Goal: Task Accomplishment & Management: Complete application form

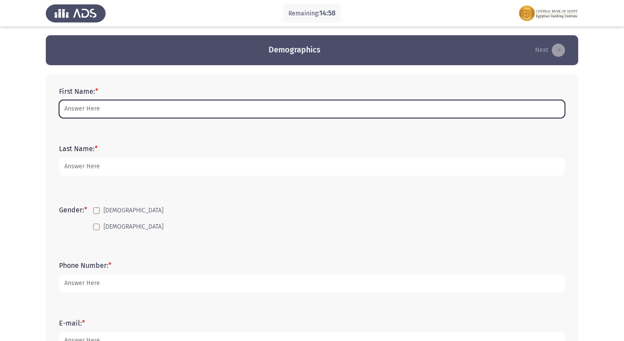
click at [164, 114] on input "First Name: *" at bounding box center [312, 109] width 506 height 18
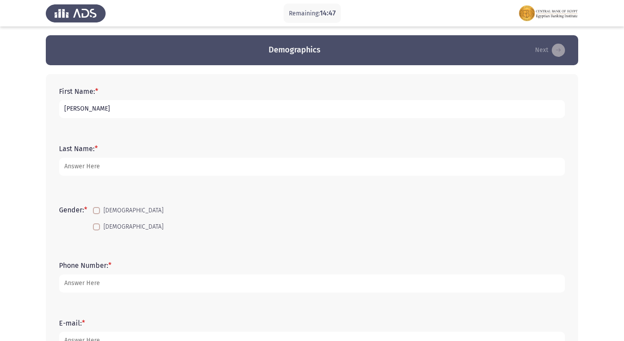
type input "[PERSON_NAME]"
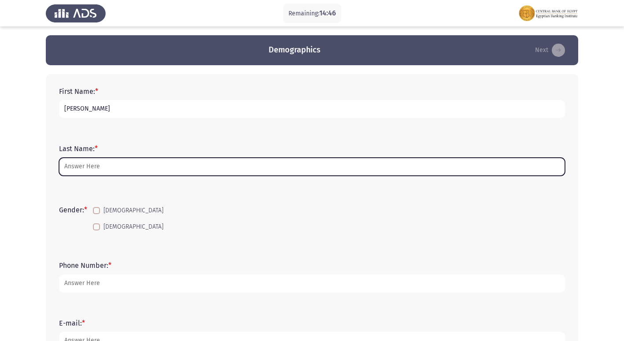
click at [114, 167] on input "Last Name: *" at bounding box center [312, 167] width 506 height 18
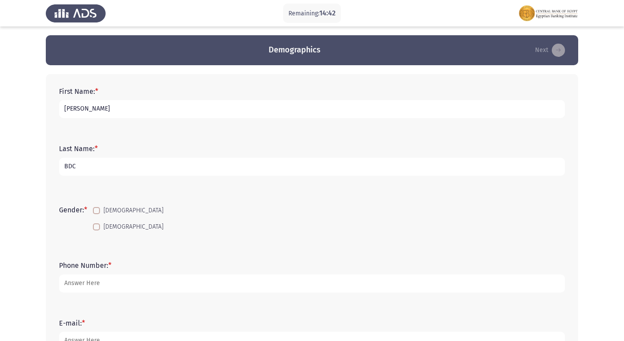
type input "BDC"
click at [96, 224] on span at bounding box center [96, 226] width 7 height 7
click at [96, 230] on input "[DEMOGRAPHIC_DATA]" at bounding box center [96, 230] width 0 height 0
checkbox input "true"
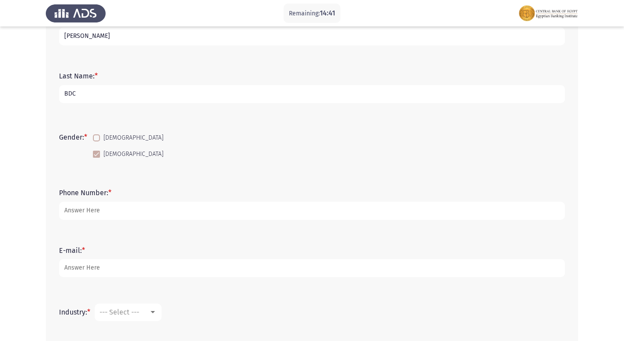
scroll to position [88, 0]
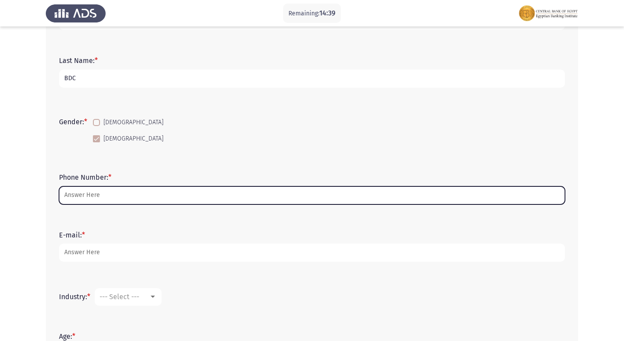
click at [100, 198] on input "Phone Number: *" at bounding box center [312, 195] width 506 height 18
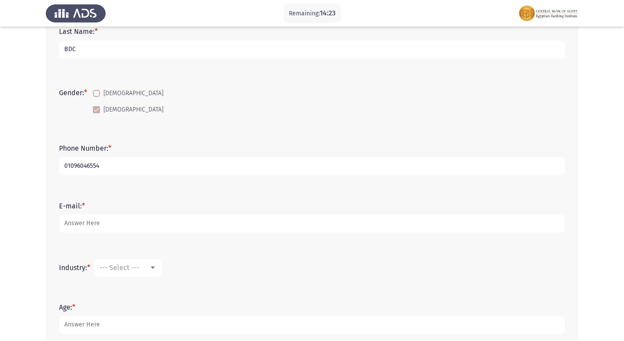
scroll to position [132, 0]
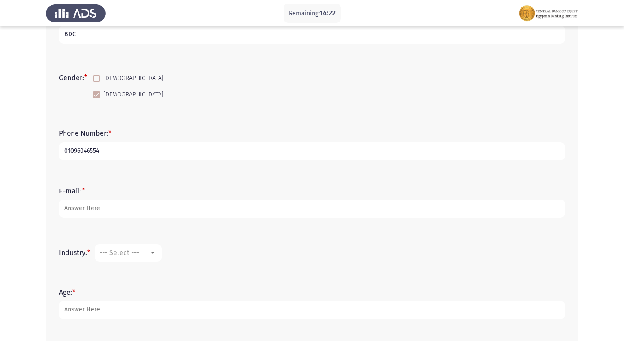
type input "01096046554"
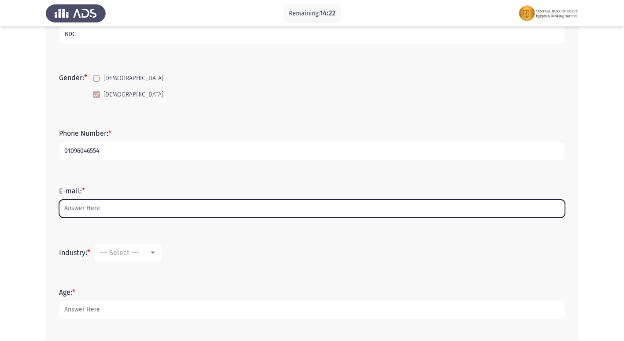
click at [103, 204] on input "E-mail: *" at bounding box center [312, 209] width 506 height 18
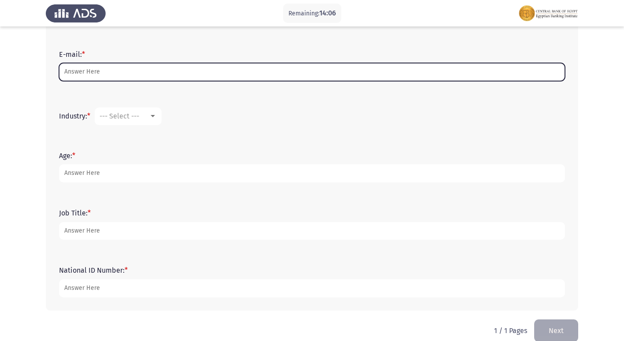
scroll to position [282, 0]
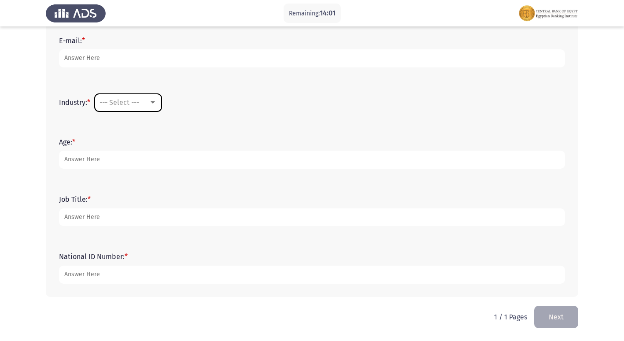
click at [148, 100] on div "--- Select ---" at bounding box center [124, 102] width 49 height 8
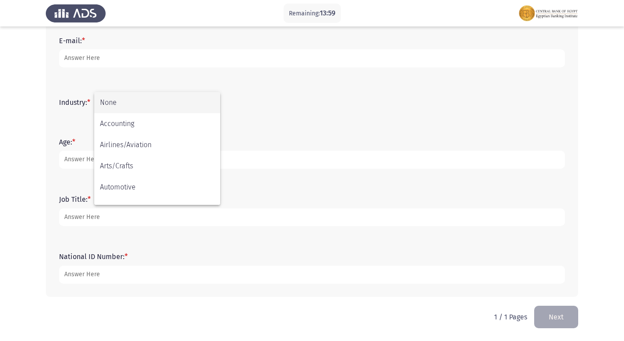
click at [320, 126] on div at bounding box center [312, 170] width 624 height 341
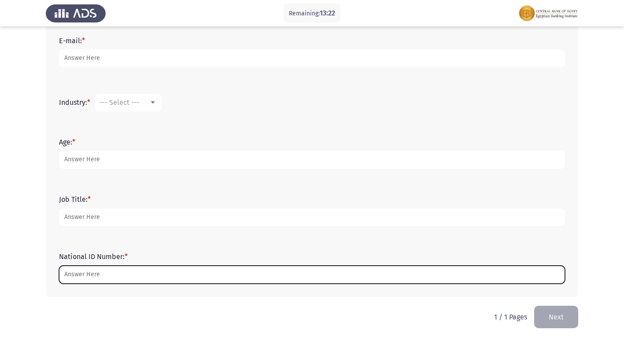
click at [160, 267] on input "National ID Number: *" at bounding box center [312, 275] width 506 height 18
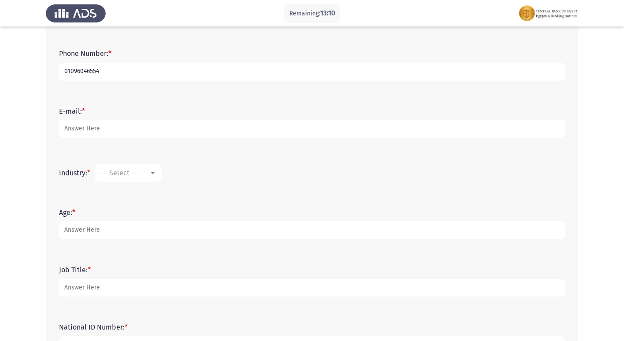
scroll to position [194, 0]
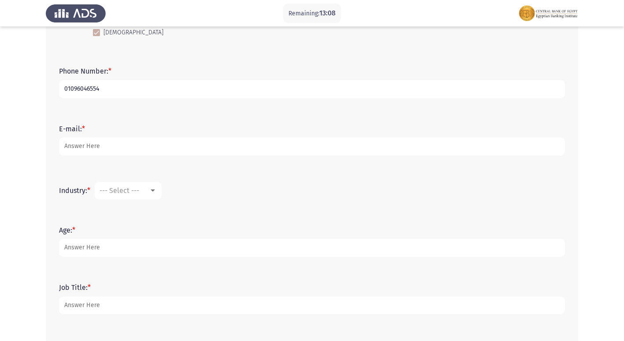
type input "30112010107463"
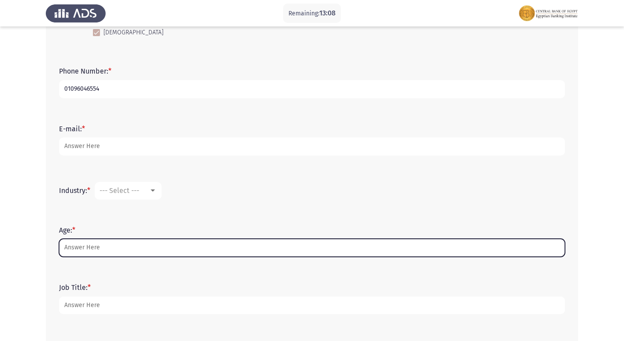
click at [97, 244] on input "Age: *" at bounding box center [312, 248] width 506 height 18
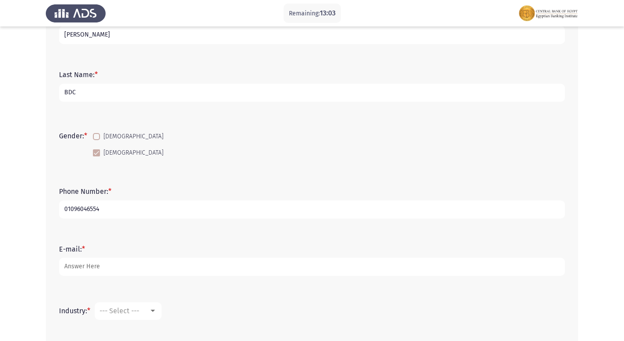
scroll to position [62, 0]
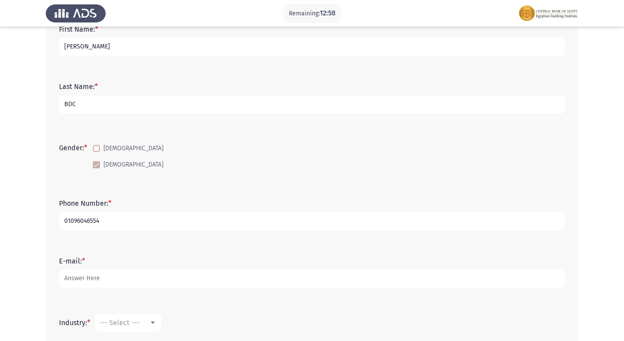
type input "24"
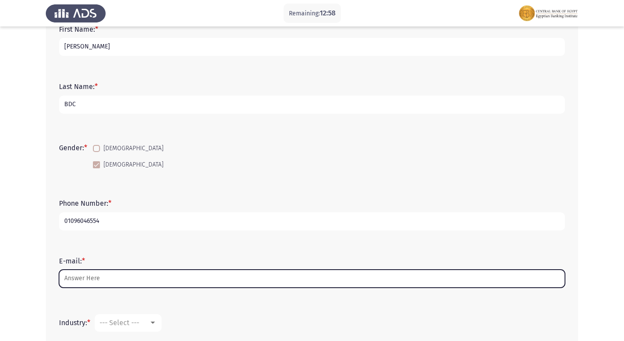
click at [168, 275] on input "E-mail: *" at bounding box center [312, 279] width 506 height 18
type input "R"
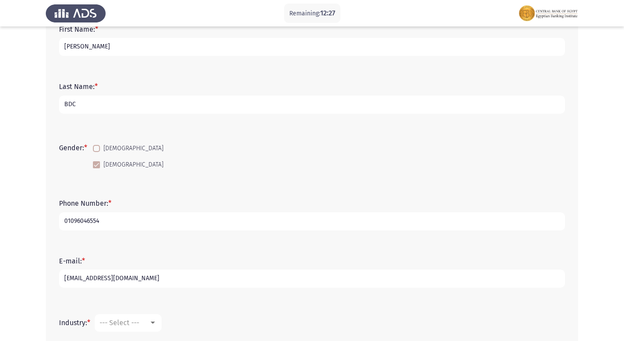
type input "[EMAIL_ADDRESS][DOMAIN_NAME]"
click at [212, 312] on div "Industry: * --- Select ---" at bounding box center [312, 323] width 515 height 26
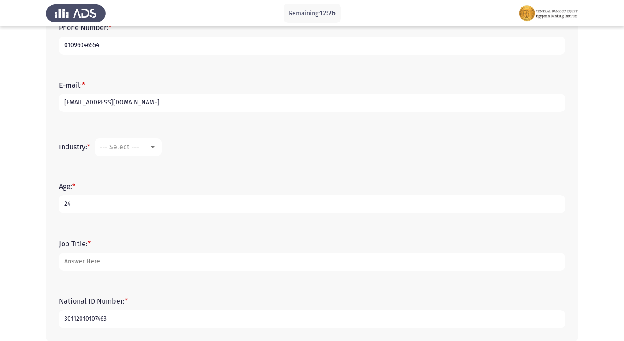
scroll to position [282, 0]
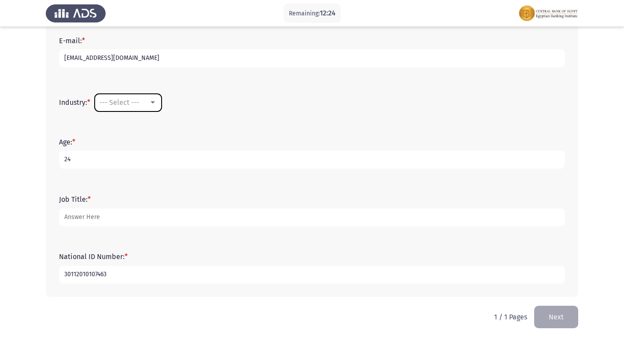
click at [144, 105] on div "--- Select ---" at bounding box center [124, 102] width 49 height 8
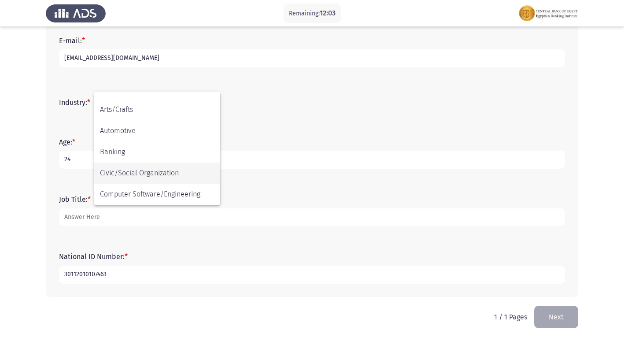
scroll to position [63, 0]
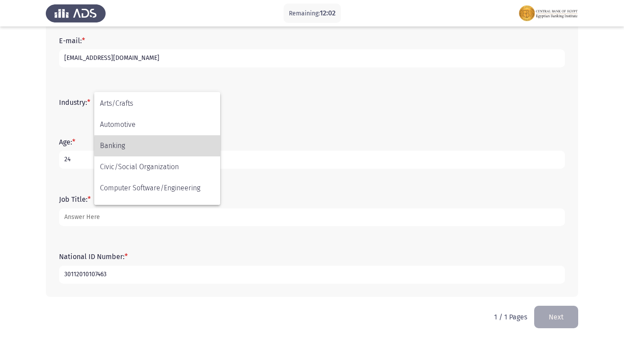
click at [176, 146] on span "Banking" at bounding box center [157, 145] width 115 height 21
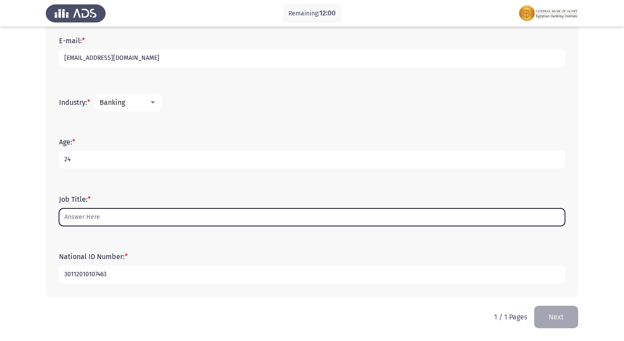
click at [156, 214] on input "Job Title: *" at bounding box center [312, 217] width 506 height 18
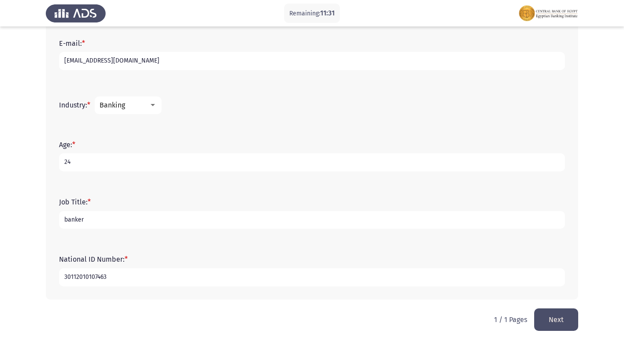
scroll to position [282, 0]
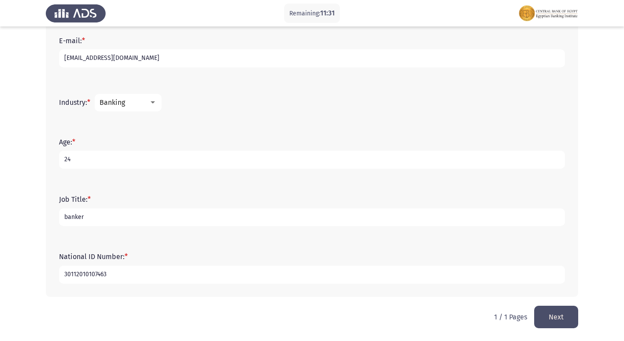
type input "banker"
click at [541, 123] on div "Industry: * Banking" at bounding box center [312, 103] width 515 height 44
click at [548, 317] on button "Next" at bounding box center [556, 317] width 44 height 22
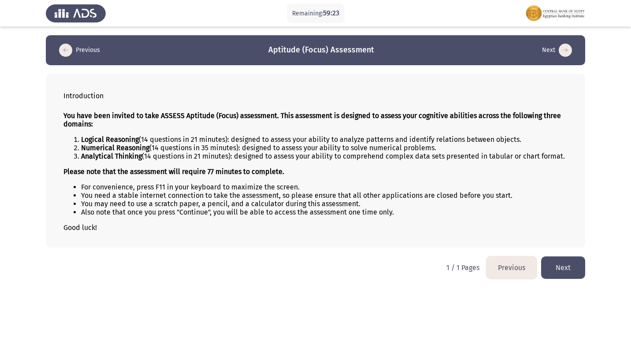
click at [557, 262] on button "Next" at bounding box center [563, 267] width 44 height 22
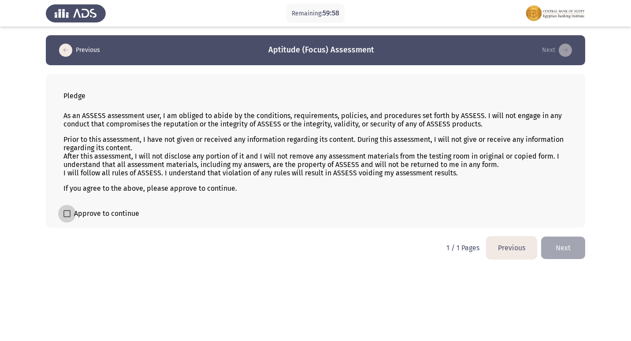
click at [77, 217] on span "Approve to continue" at bounding box center [106, 213] width 65 height 11
click at [67, 217] on input "Approve to continue" at bounding box center [67, 217] width 0 height 0
checkbox input "true"
click at [559, 246] on button "Next" at bounding box center [563, 248] width 44 height 22
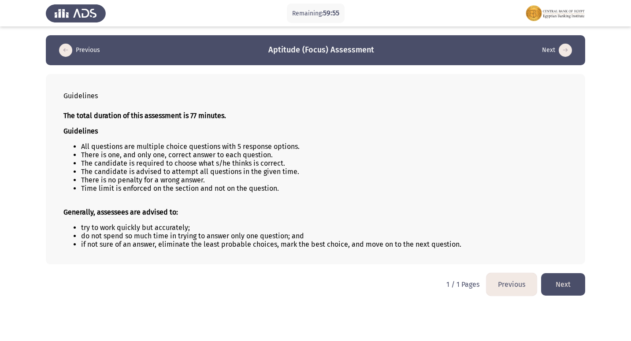
click at [576, 283] on button "Next" at bounding box center [563, 284] width 44 height 22
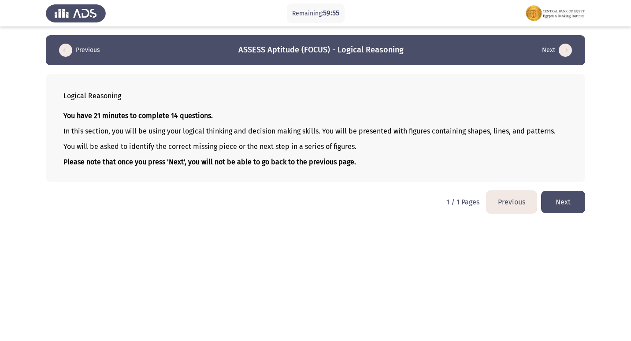
click at [572, 195] on button "Next" at bounding box center [563, 202] width 44 height 22
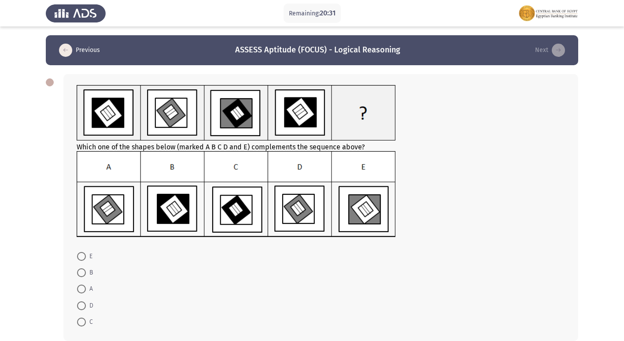
click at [291, 209] on img at bounding box center [236, 194] width 319 height 86
click at [80, 303] on span at bounding box center [81, 305] width 9 height 9
click at [80, 303] on input "D" at bounding box center [81, 305] width 9 height 9
radio input "true"
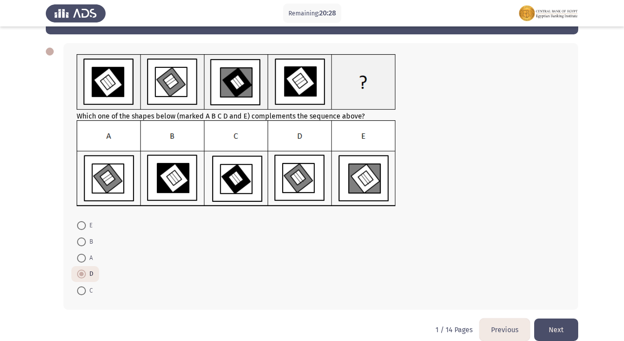
scroll to position [44, 0]
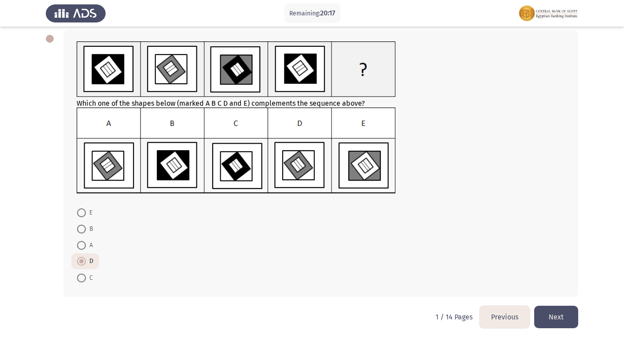
click at [564, 318] on button "Next" at bounding box center [556, 317] width 44 height 22
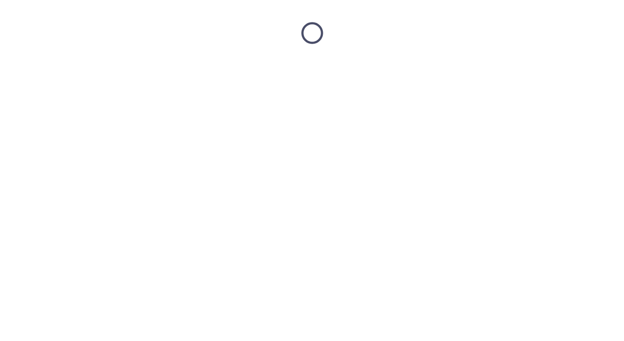
scroll to position [0, 0]
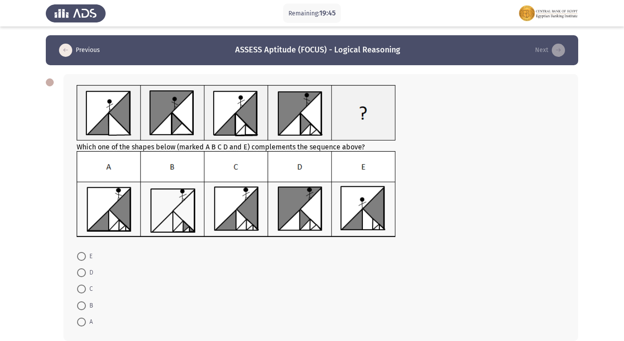
click at [85, 303] on span at bounding box center [81, 305] width 9 height 9
click at [85, 303] on input "B" at bounding box center [81, 305] width 9 height 9
radio input "true"
click at [84, 287] on span at bounding box center [81, 289] width 9 height 9
click at [84, 287] on input "C" at bounding box center [81, 289] width 9 height 9
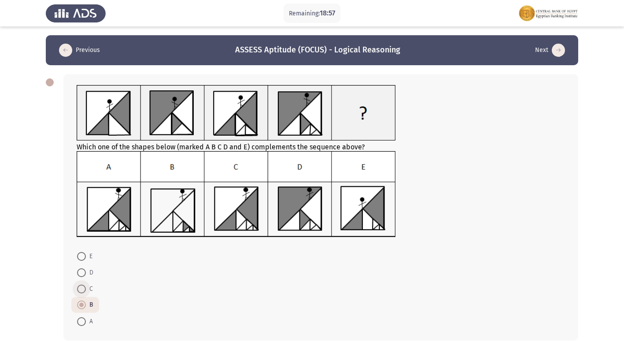
radio input "true"
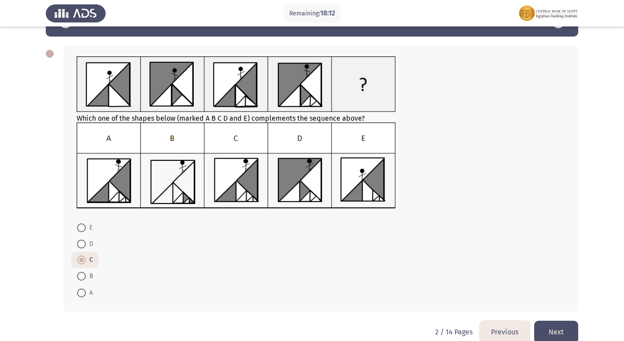
scroll to position [44, 0]
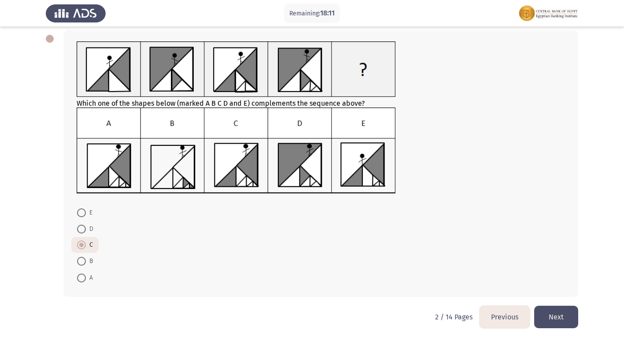
click at [564, 323] on button "Next" at bounding box center [556, 317] width 44 height 22
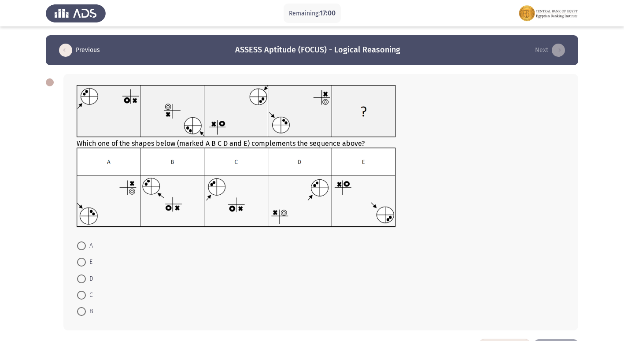
click at [220, 208] on img at bounding box center [236, 188] width 319 height 80
click at [78, 292] on span at bounding box center [81, 295] width 9 height 9
click at [78, 292] on input "C" at bounding box center [81, 295] width 9 height 9
radio input "true"
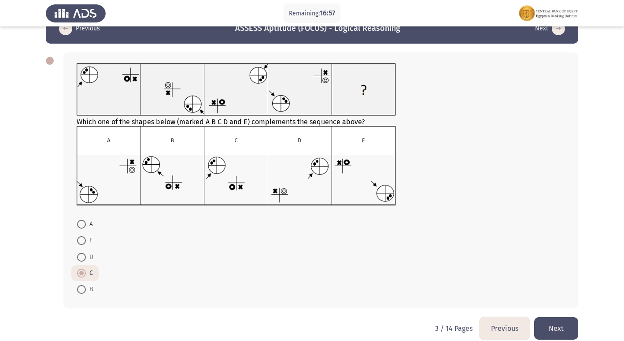
scroll to position [33, 0]
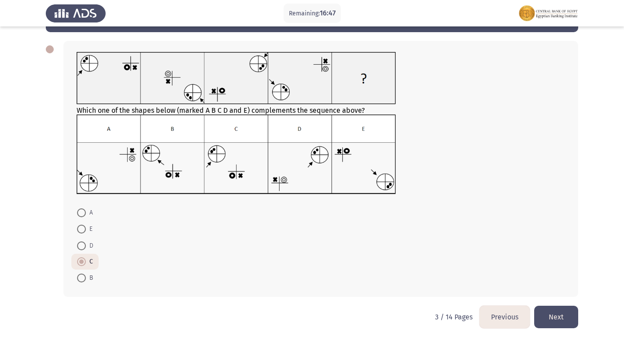
click at [547, 318] on button "Next" at bounding box center [556, 317] width 44 height 22
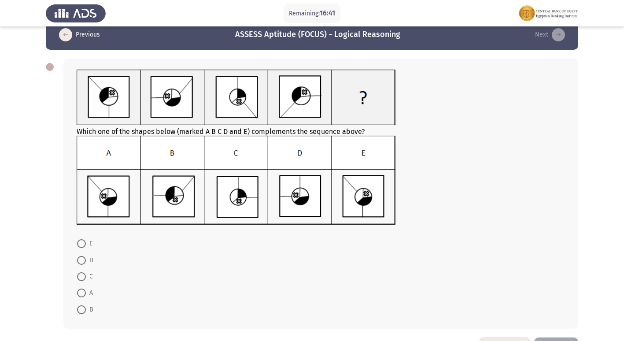
scroll to position [0, 0]
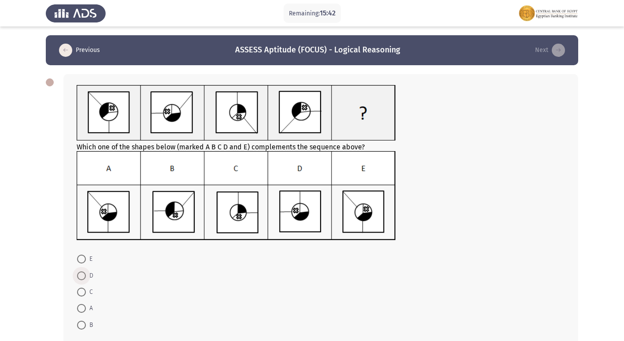
click at [79, 274] on span at bounding box center [81, 275] width 9 height 9
click at [79, 274] on input "D" at bounding box center [81, 275] width 9 height 9
radio input "true"
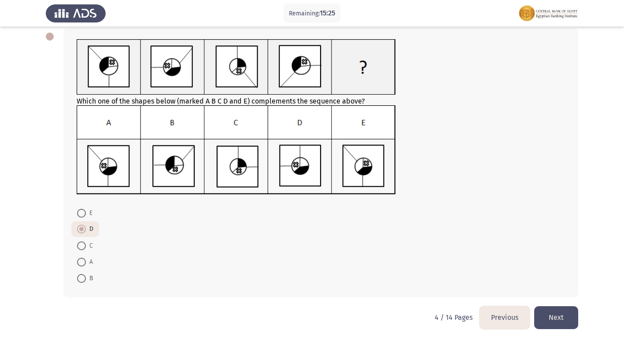
scroll to position [46, 0]
click at [557, 316] on button "Next" at bounding box center [556, 317] width 44 height 22
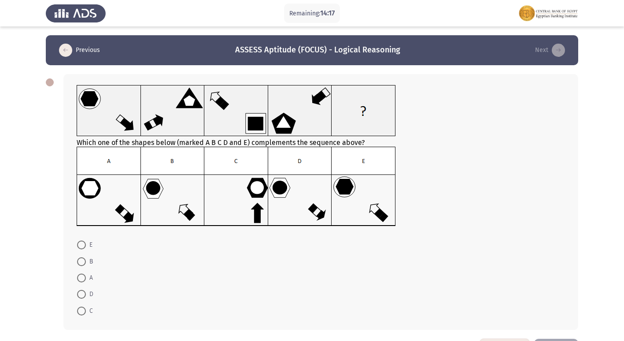
click at [189, 218] on img at bounding box center [236, 187] width 319 height 80
click at [83, 263] on span at bounding box center [81, 261] width 9 height 9
click at [83, 263] on input "B" at bounding box center [81, 261] width 9 height 9
radio input "true"
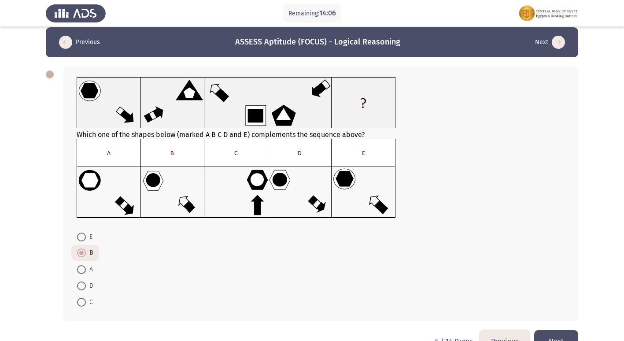
scroll to position [32, 0]
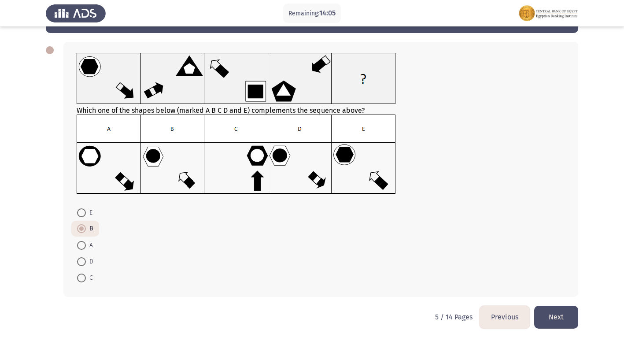
click at [555, 320] on button "Next" at bounding box center [556, 317] width 44 height 22
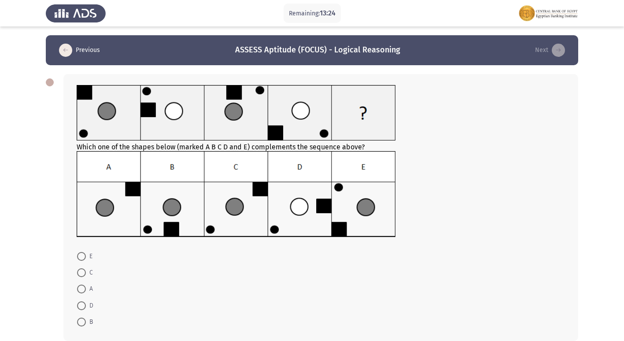
click at [242, 218] on img at bounding box center [236, 194] width 319 height 86
click at [82, 273] on span at bounding box center [81, 272] width 9 height 9
click at [82, 273] on input "C" at bounding box center [81, 272] width 9 height 9
radio input "true"
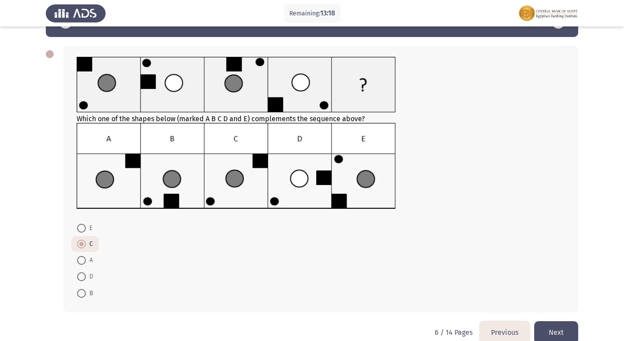
scroll to position [44, 0]
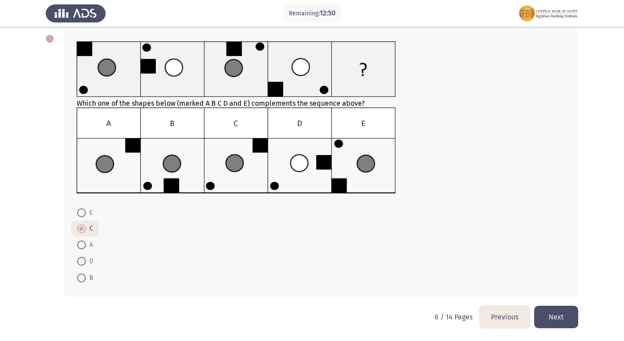
click at [559, 316] on button "Next" at bounding box center [556, 317] width 44 height 22
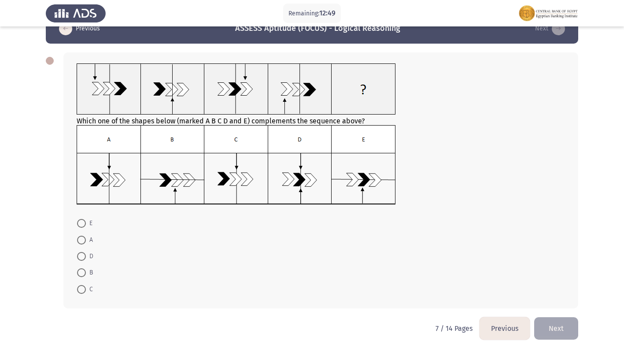
scroll to position [33, 0]
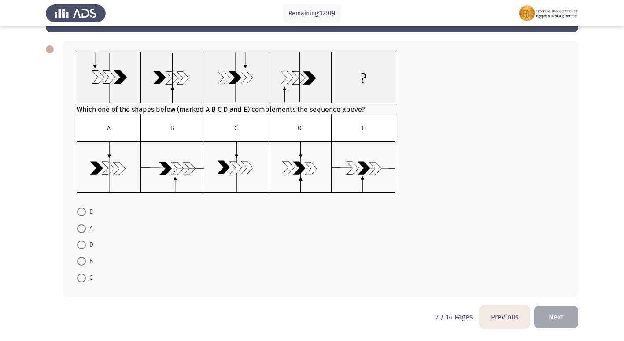
click at [123, 183] on img at bounding box center [236, 154] width 319 height 80
click at [80, 276] on span at bounding box center [81, 278] width 9 height 9
click at [80, 276] on input "C" at bounding box center [81, 278] width 9 height 9
radio input "true"
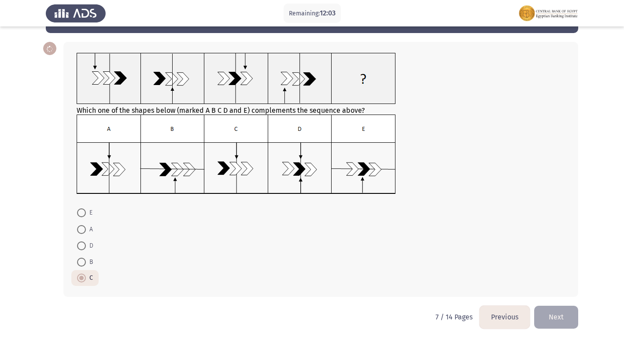
scroll to position [32, 0]
click at [81, 226] on span at bounding box center [81, 229] width 9 height 9
click at [81, 226] on input "A" at bounding box center [81, 229] width 9 height 9
radio input "true"
click at [552, 326] on button "Next" at bounding box center [556, 317] width 44 height 22
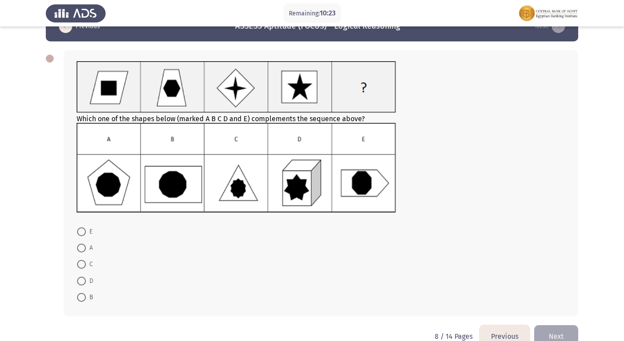
scroll to position [43, 0]
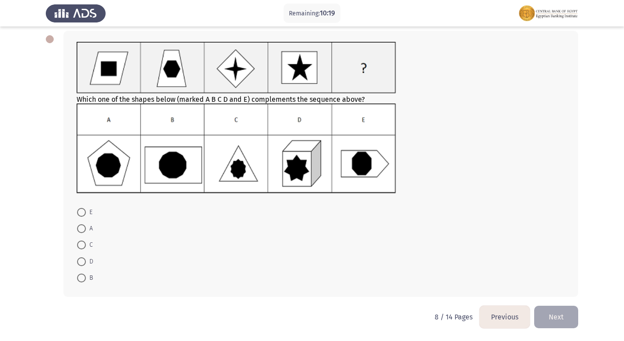
click at [81, 213] on span at bounding box center [81, 212] width 9 height 9
click at [81, 213] on input "E" at bounding box center [81, 212] width 9 height 9
radio input "true"
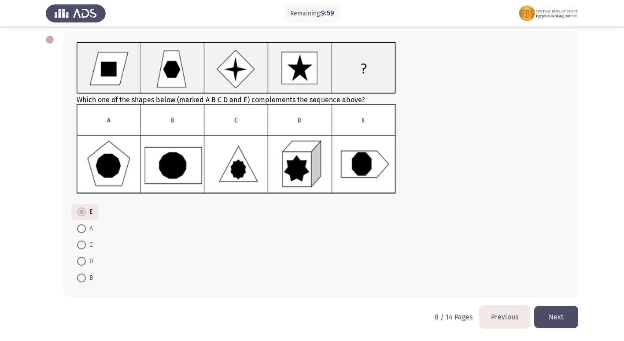
click at [235, 174] on img at bounding box center [236, 149] width 319 height 90
click at [233, 167] on img at bounding box center [236, 149] width 319 height 90
click at [81, 244] on span at bounding box center [81, 244] width 9 height 9
click at [81, 244] on input "C" at bounding box center [81, 244] width 9 height 9
radio input "true"
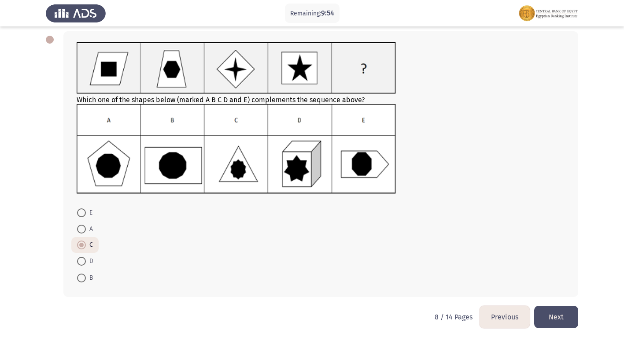
click at [564, 319] on button "Next" at bounding box center [556, 317] width 44 height 22
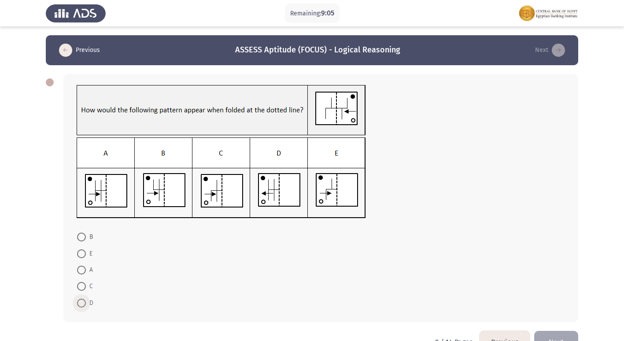
click at [80, 306] on span at bounding box center [81, 303] width 9 height 9
click at [80, 306] on input "D" at bounding box center [81, 303] width 9 height 9
radio input "true"
click at [569, 340] on button "Next" at bounding box center [556, 341] width 44 height 22
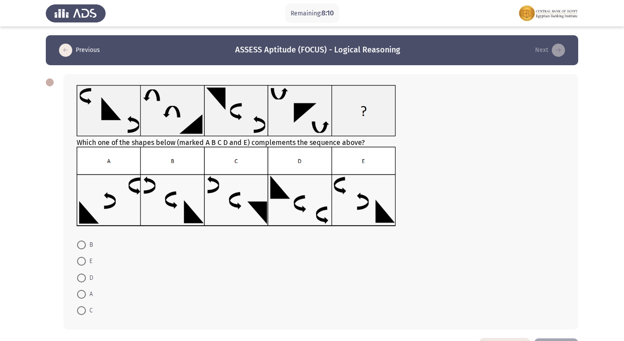
click at [364, 215] on img at bounding box center [236, 187] width 319 height 80
click at [81, 258] on span at bounding box center [81, 261] width 9 height 9
click at [81, 258] on input "E" at bounding box center [81, 261] width 9 height 9
radio input "true"
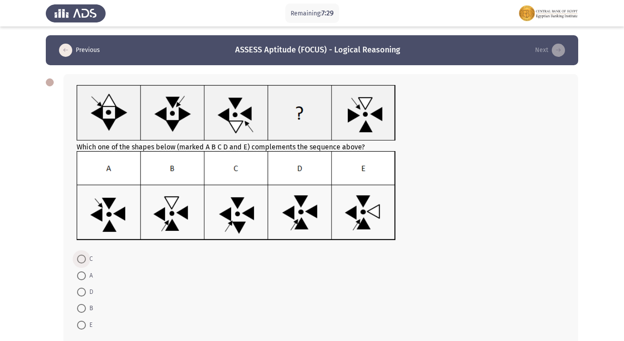
click at [78, 261] on span at bounding box center [81, 259] width 9 height 9
click at [78, 261] on input "C" at bounding box center [81, 259] width 9 height 9
radio input "true"
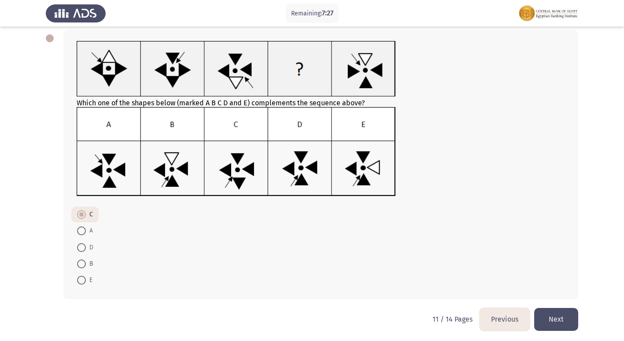
click at [552, 314] on button "Next" at bounding box center [556, 319] width 44 height 22
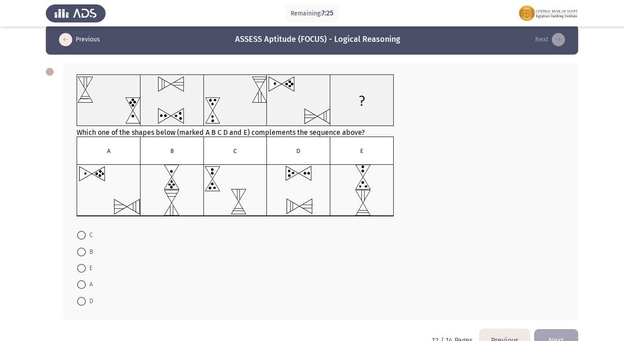
scroll to position [0, 0]
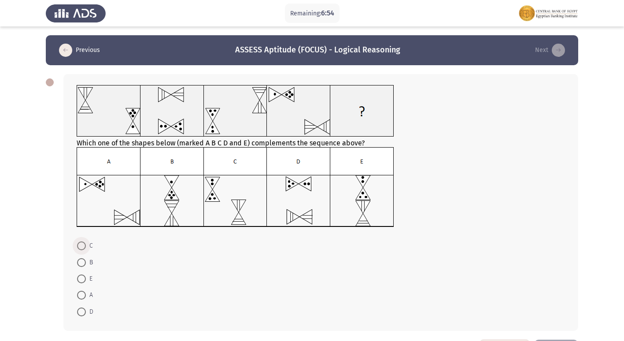
click at [81, 248] on span at bounding box center [81, 245] width 9 height 9
click at [81, 248] on input "C" at bounding box center [81, 245] width 9 height 9
radio input "true"
click at [352, 202] on img at bounding box center [236, 187] width 318 height 80
click at [81, 278] on span at bounding box center [81, 278] width 0 height 0
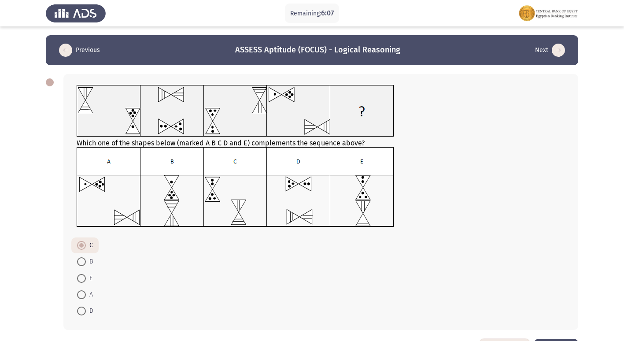
click at [81, 278] on input "E" at bounding box center [81, 278] width 9 height 9
radio input "true"
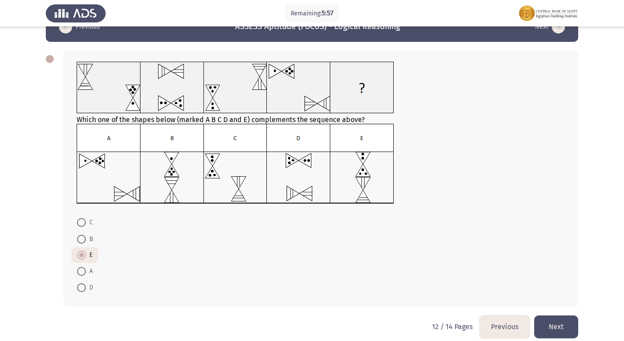
scroll to position [33, 0]
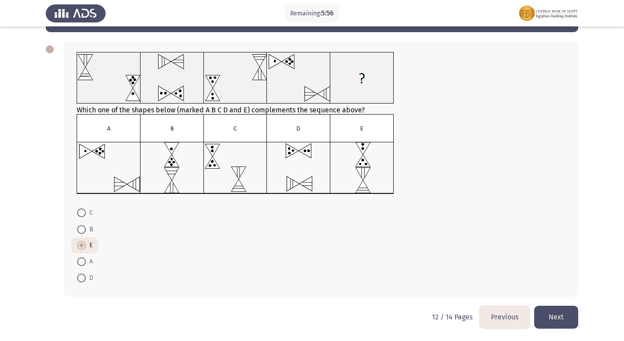
click at [561, 313] on button "Next" at bounding box center [556, 317] width 44 height 22
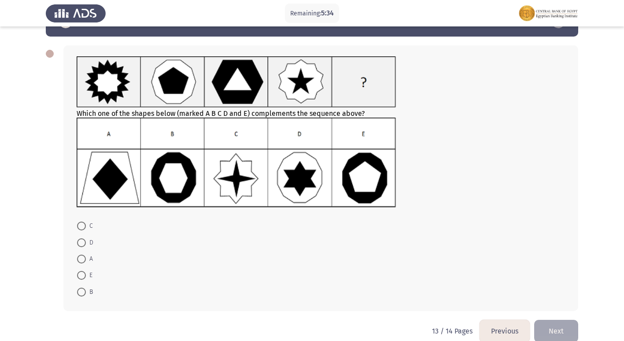
scroll to position [43, 0]
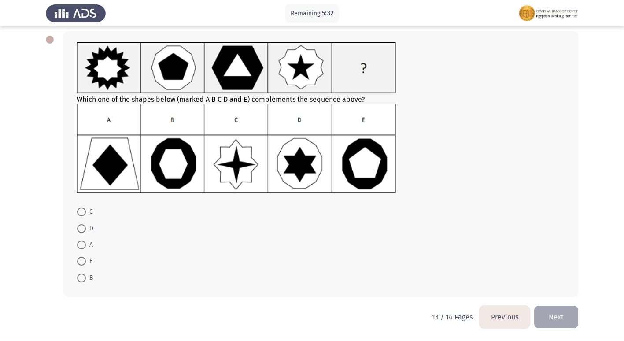
click at [562, 317] on button "Next" at bounding box center [556, 317] width 44 height 22
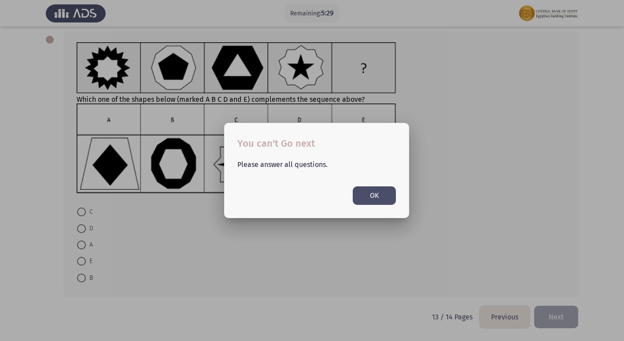
click at [371, 186] on button "OK" at bounding box center [374, 195] width 43 height 18
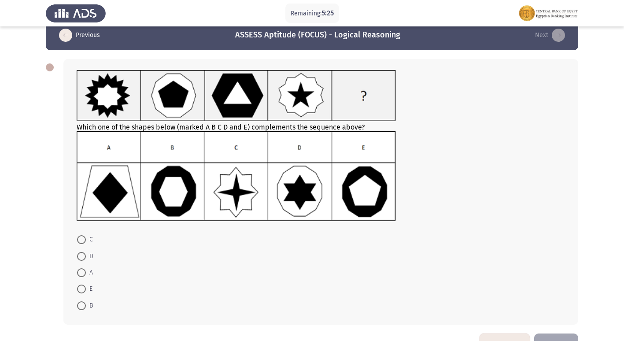
scroll to position [0, 0]
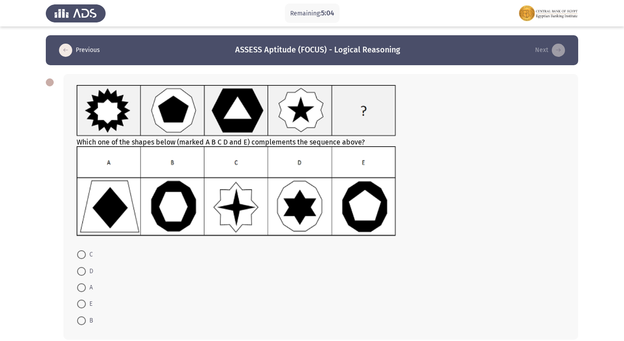
click at [82, 320] on span at bounding box center [81, 320] width 9 height 9
click at [82, 320] on input "B" at bounding box center [81, 320] width 9 height 9
radio input "true"
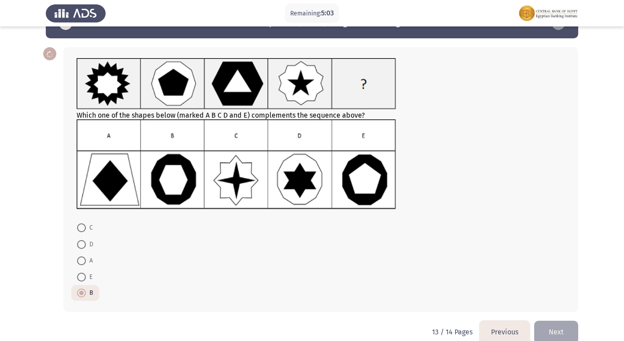
scroll to position [42, 0]
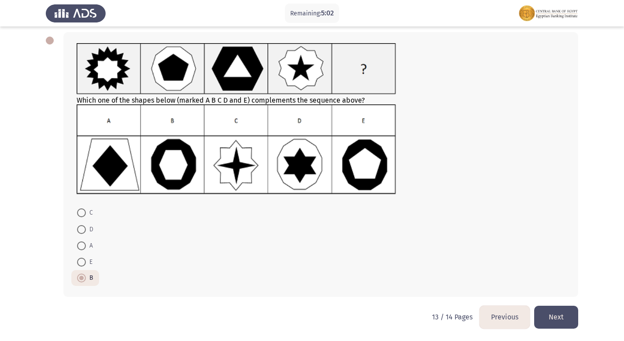
click at [559, 314] on button "Next" at bounding box center [556, 317] width 44 height 22
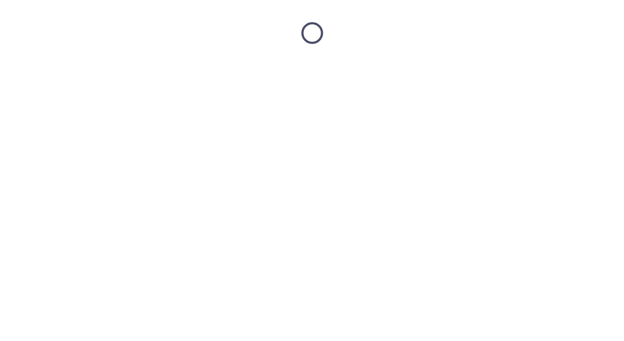
scroll to position [0, 0]
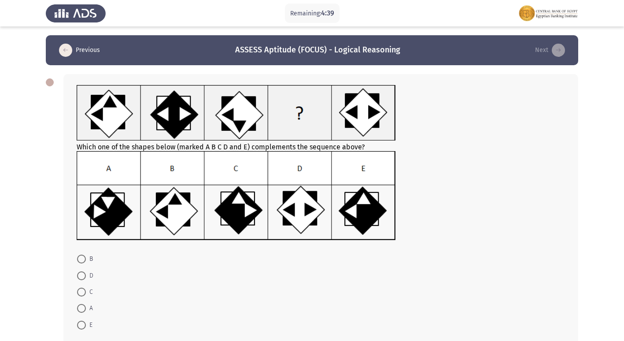
click at [104, 211] on img at bounding box center [236, 195] width 319 height 89
click at [86, 324] on span "E" at bounding box center [89, 325] width 7 height 11
click at [86, 324] on input "E" at bounding box center [81, 325] width 9 height 9
radio input "true"
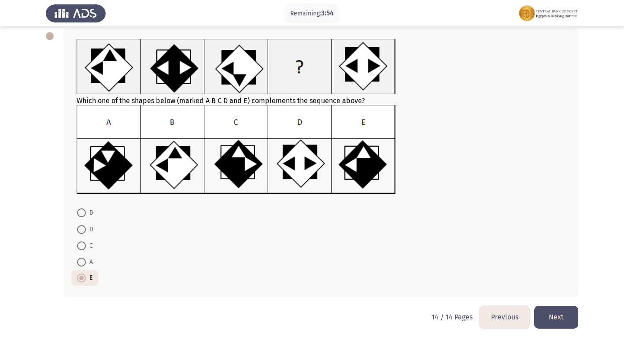
click at [511, 320] on button "Previous" at bounding box center [505, 317] width 50 height 22
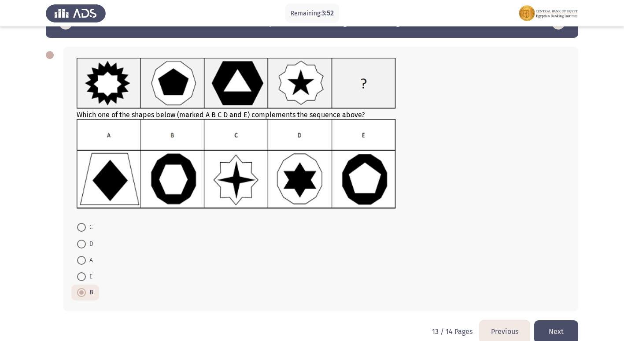
scroll to position [42, 0]
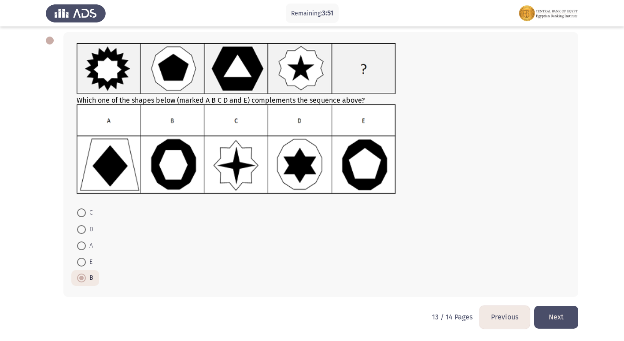
click at [503, 313] on button "Previous" at bounding box center [505, 317] width 50 height 22
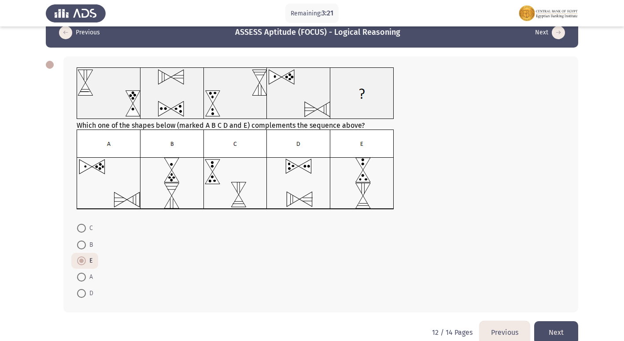
scroll to position [33, 0]
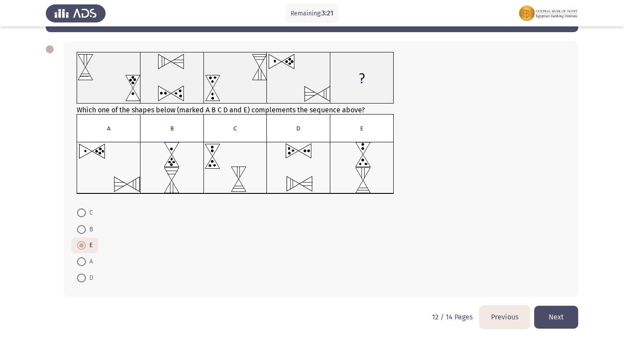
click at [503, 316] on button "Previous" at bounding box center [505, 317] width 50 height 22
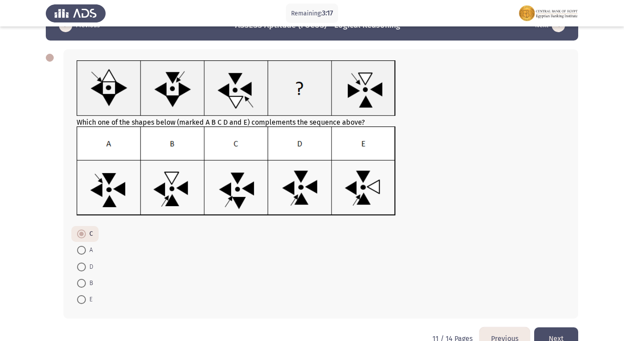
scroll to position [44, 0]
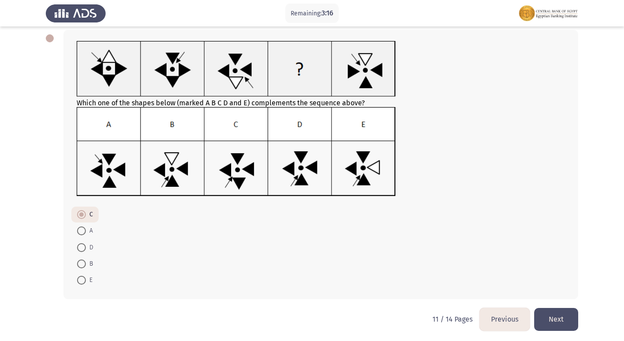
click at [503, 321] on button "Previous" at bounding box center [505, 319] width 50 height 22
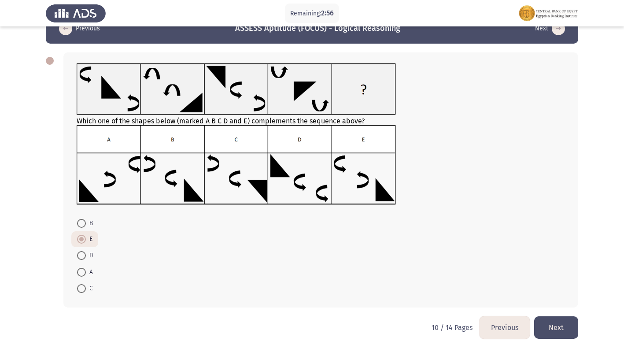
scroll to position [32, 0]
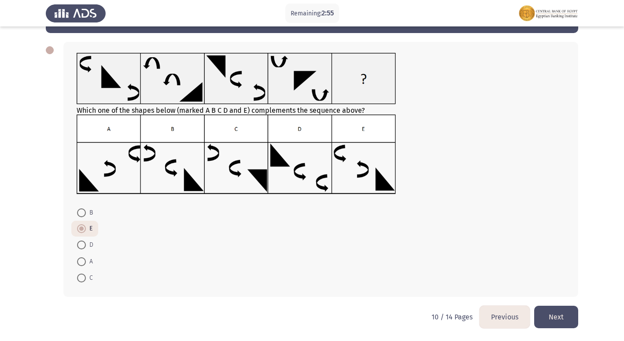
click at [503, 311] on button "Previous" at bounding box center [505, 317] width 50 height 22
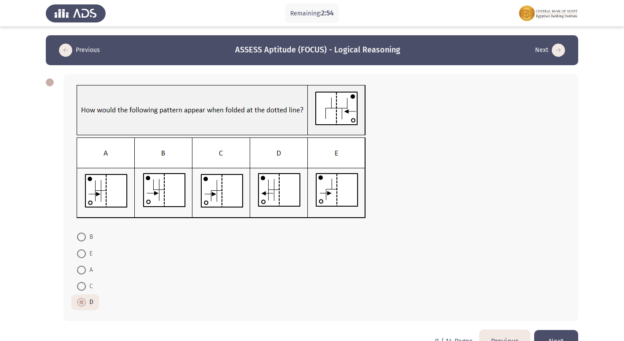
scroll to position [24, 0]
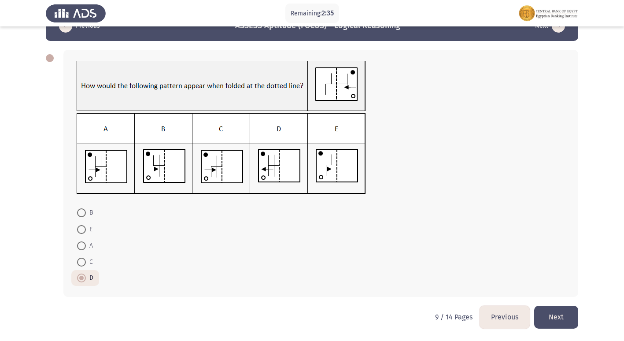
click at [513, 314] on button "Previous" at bounding box center [505, 317] width 50 height 22
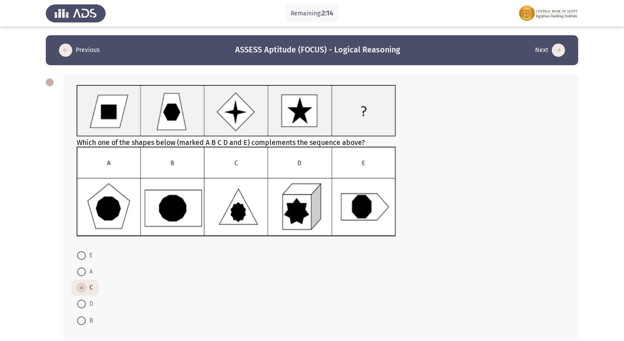
scroll to position [43, 0]
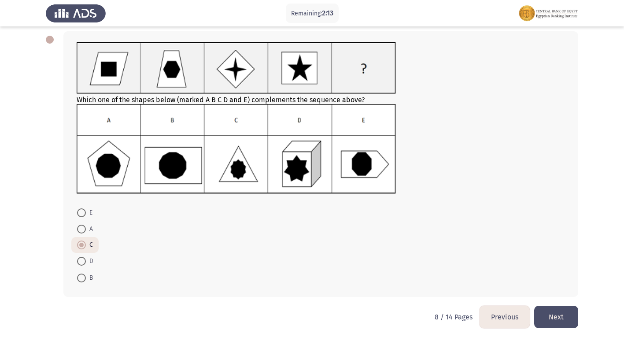
click at [504, 317] on button "Previous" at bounding box center [505, 317] width 50 height 22
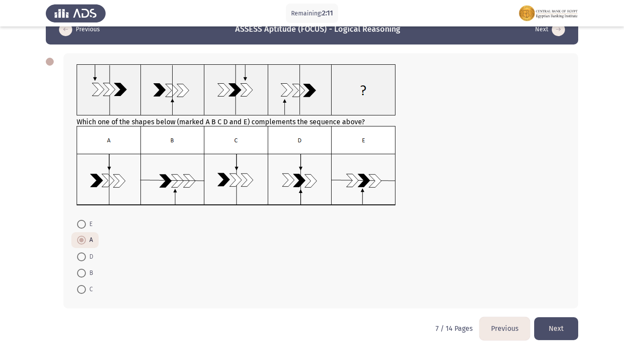
scroll to position [32, 0]
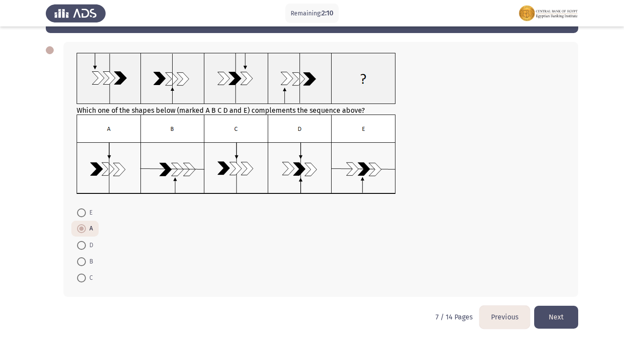
click at [485, 320] on button "Previous" at bounding box center [505, 317] width 50 height 22
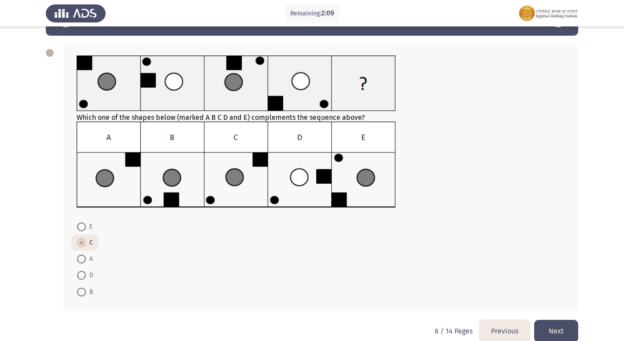
scroll to position [44, 0]
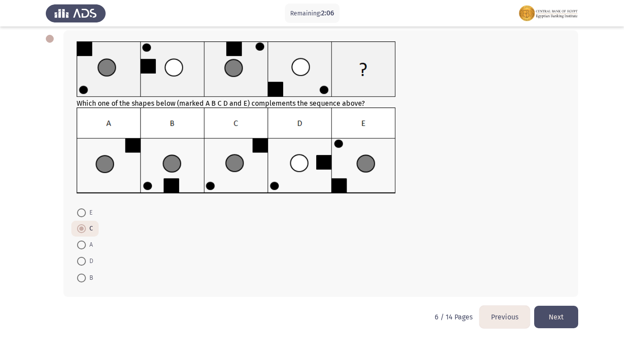
click at [510, 322] on button "Previous" at bounding box center [505, 317] width 50 height 22
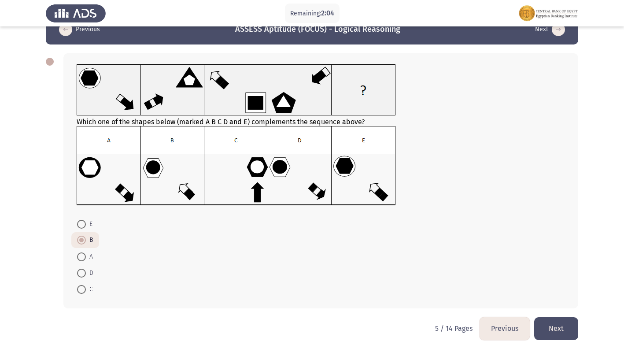
scroll to position [32, 0]
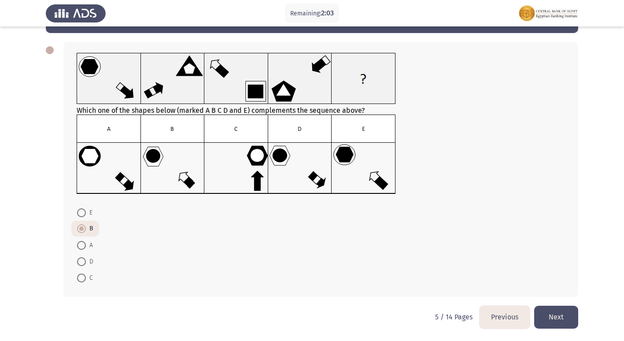
click at [558, 314] on button "Next" at bounding box center [556, 317] width 44 height 22
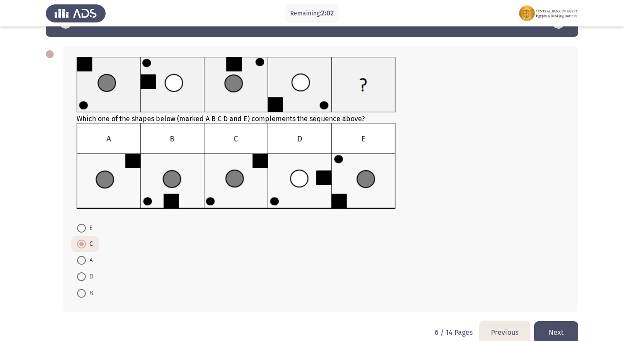
scroll to position [44, 0]
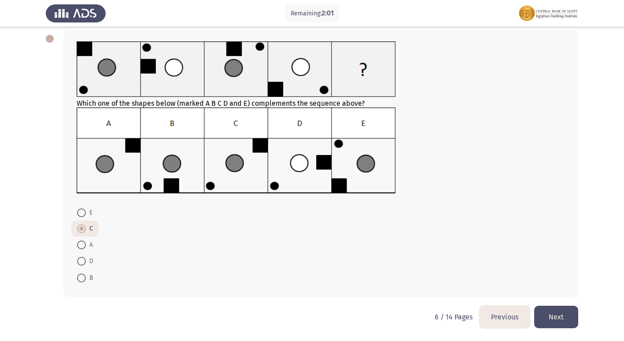
click at [552, 311] on button "Next" at bounding box center [556, 317] width 44 height 22
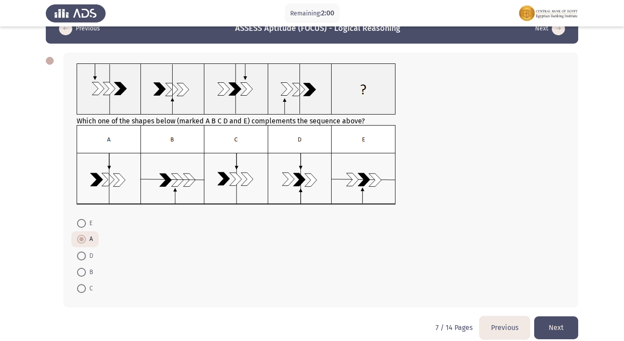
scroll to position [32, 0]
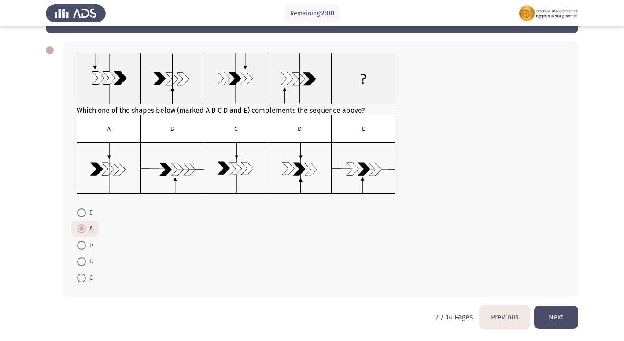
click at [553, 308] on button "Next" at bounding box center [556, 317] width 44 height 22
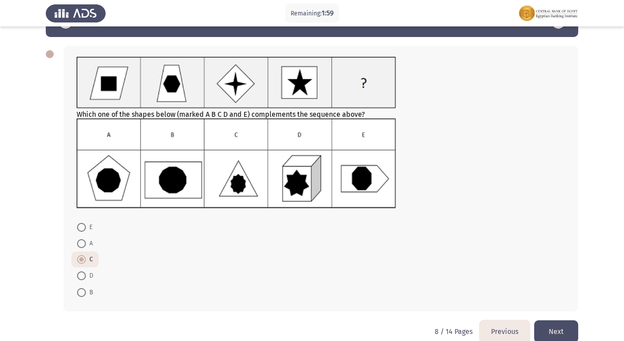
scroll to position [43, 0]
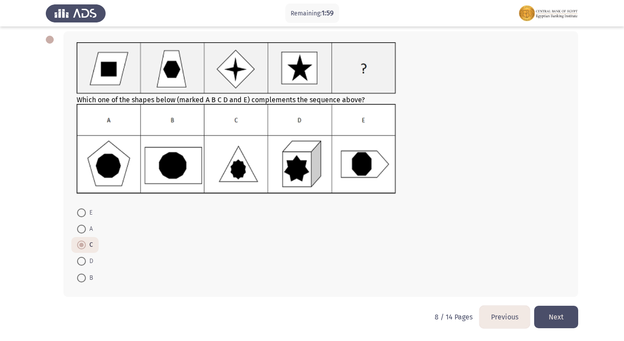
click at [553, 308] on button "Next" at bounding box center [556, 317] width 44 height 22
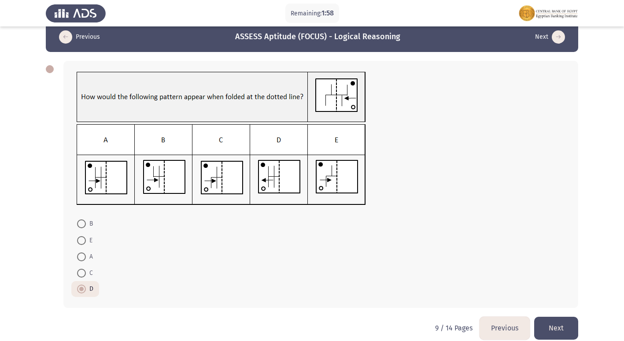
scroll to position [24, 0]
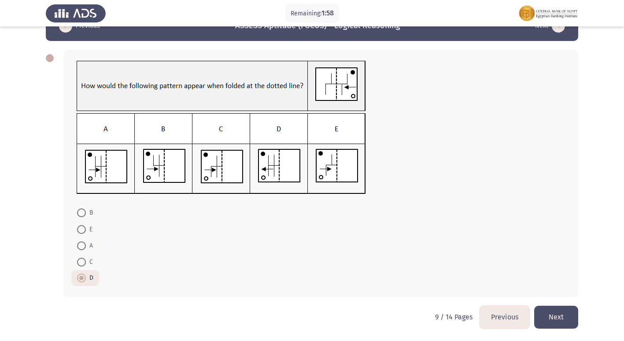
click at [555, 307] on button "Next" at bounding box center [556, 317] width 44 height 22
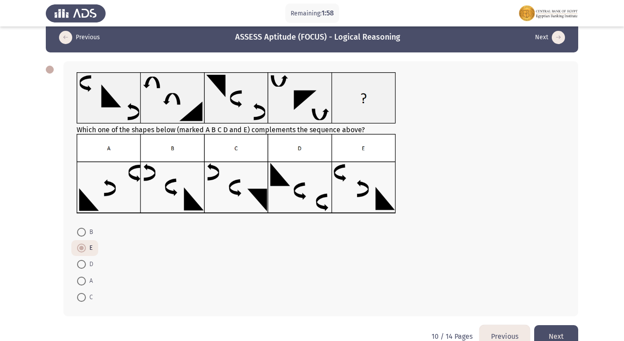
scroll to position [32, 0]
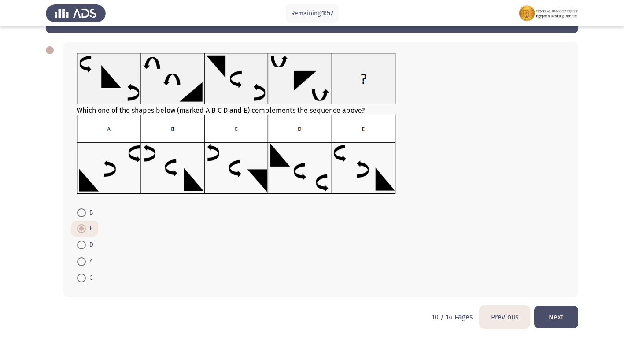
click at [559, 304] on div "Which one of the shapes below (marked A B C D and E) complements the sequence a…" at bounding box center [312, 169] width 533 height 273
click at [553, 319] on button "Next" at bounding box center [556, 317] width 44 height 22
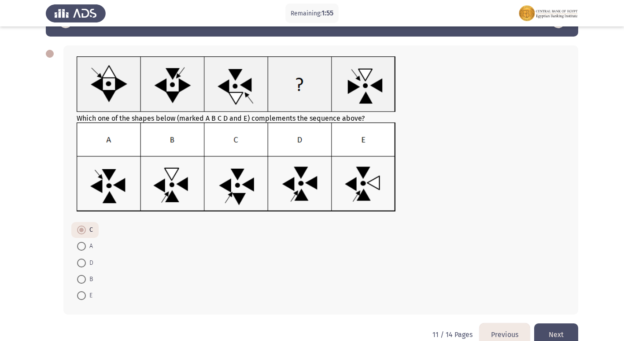
scroll to position [46, 0]
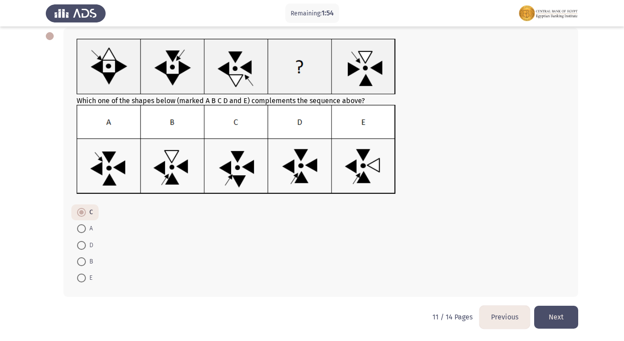
click at [557, 311] on button "Next" at bounding box center [556, 317] width 44 height 22
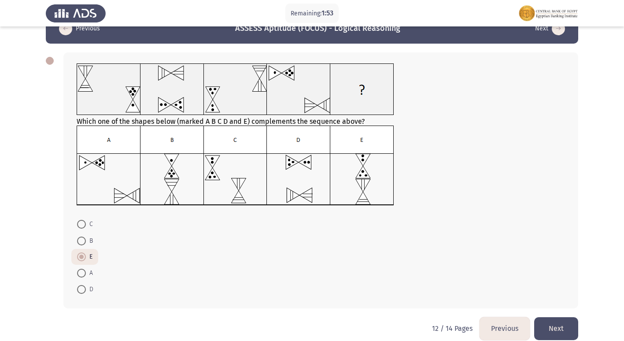
scroll to position [33, 0]
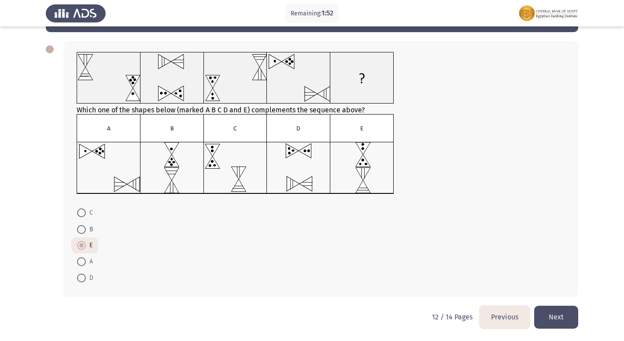
click at [558, 310] on button "Next" at bounding box center [556, 317] width 44 height 22
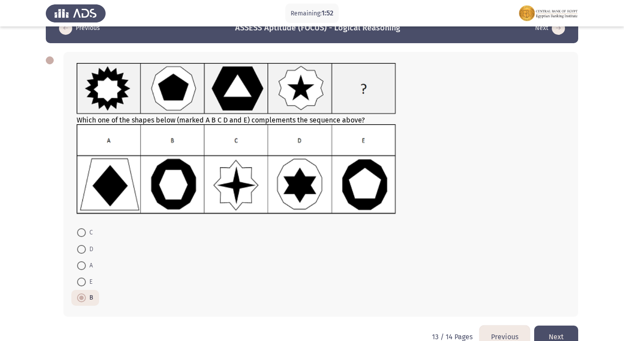
scroll to position [42, 0]
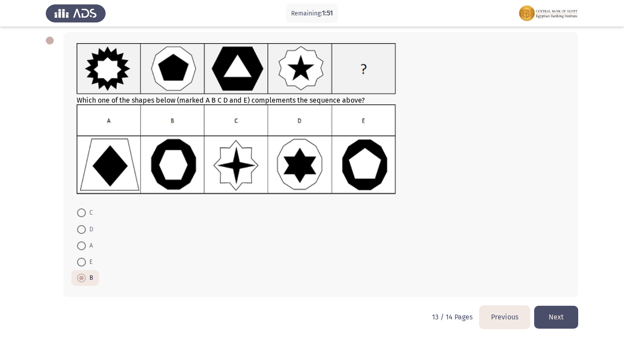
click at [563, 306] on button "Next" at bounding box center [556, 317] width 44 height 22
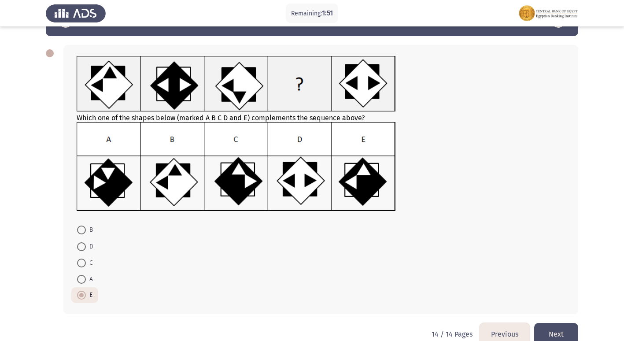
scroll to position [46, 0]
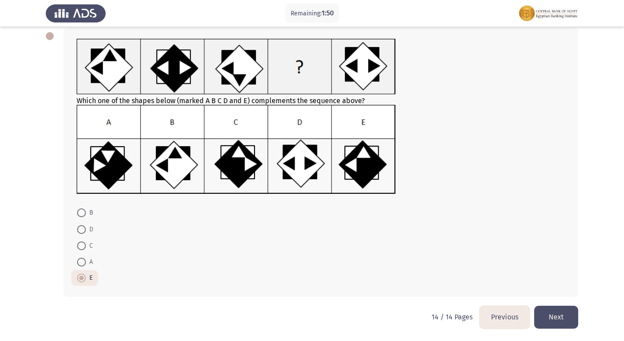
click at [563, 306] on button "Next" at bounding box center [556, 317] width 44 height 22
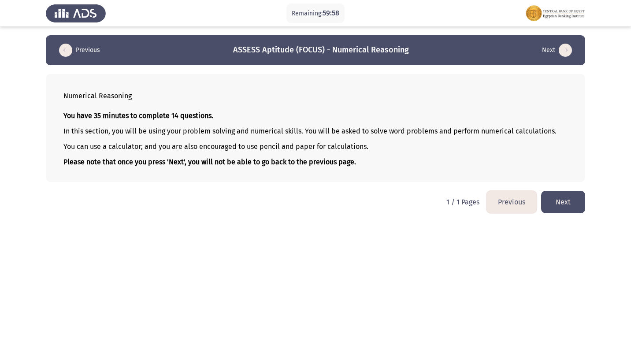
click at [567, 202] on button "Next" at bounding box center [563, 202] width 44 height 22
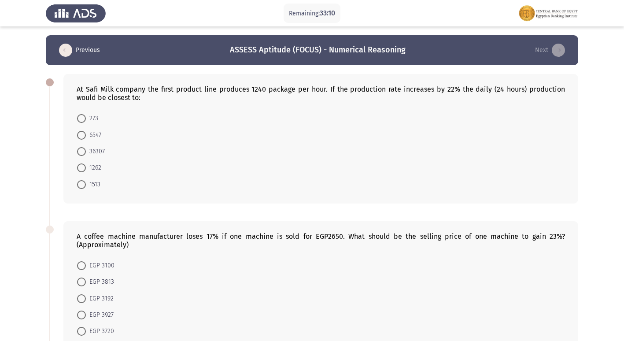
click at [82, 149] on span at bounding box center [81, 151] width 9 height 9
click at [82, 149] on input "36307" at bounding box center [81, 151] width 9 height 9
radio input "true"
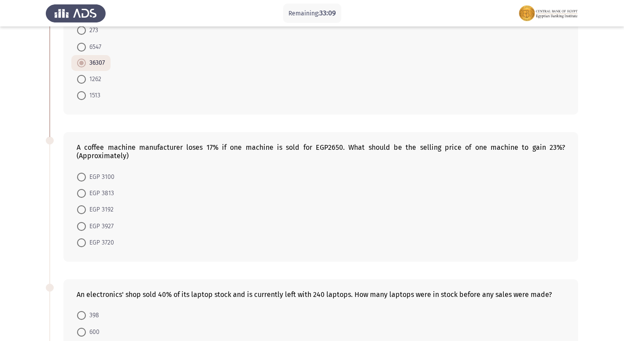
scroll to position [132, 0]
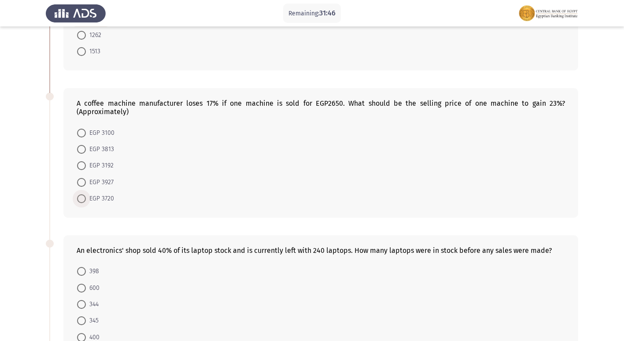
click at [79, 196] on span at bounding box center [81, 198] width 9 height 9
click at [79, 196] on input "EGP 3720" at bounding box center [81, 198] width 9 height 9
radio input "true"
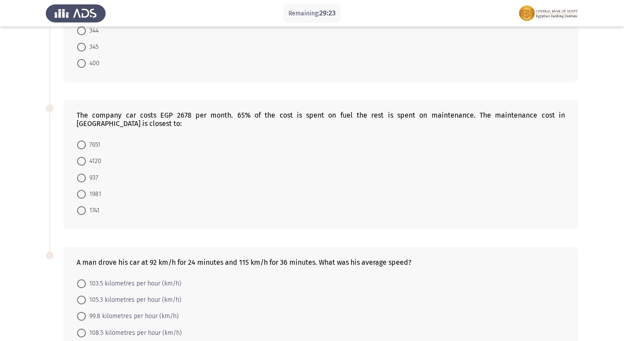
scroll to position [440, 0]
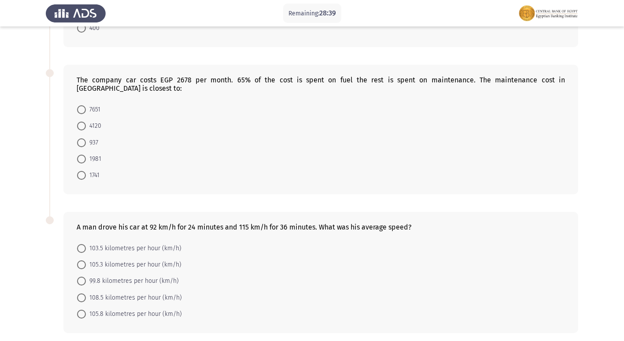
click at [124, 243] on span "103.5 kilometres per hour (km/h)" at bounding box center [134, 248] width 96 height 11
click at [86, 244] on input "103.5 kilometres per hour (km/h)" at bounding box center [81, 248] width 9 height 9
radio input "true"
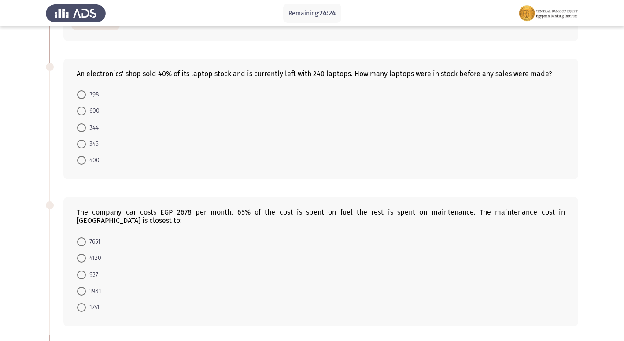
scroll to position [336, 0]
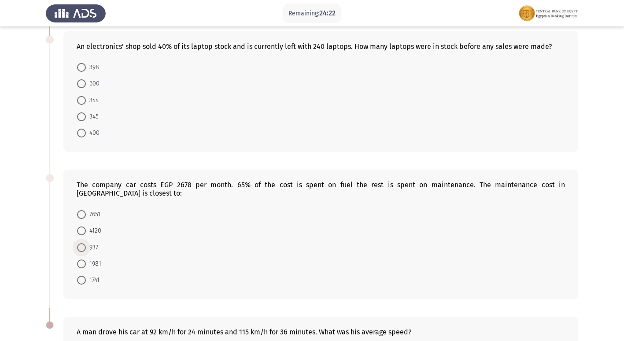
click at [85, 244] on label "937" at bounding box center [87, 247] width 21 height 11
click at [85, 244] on input "937" at bounding box center [81, 247] width 9 height 9
radio input "true"
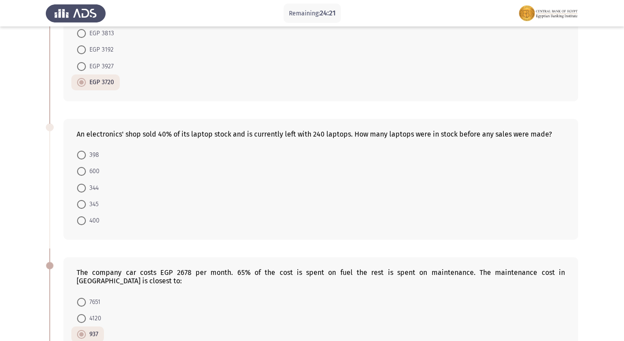
scroll to position [248, 0]
click at [79, 189] on span at bounding box center [81, 188] width 9 height 9
click at [79, 189] on input "344" at bounding box center [81, 188] width 9 height 9
radio input "true"
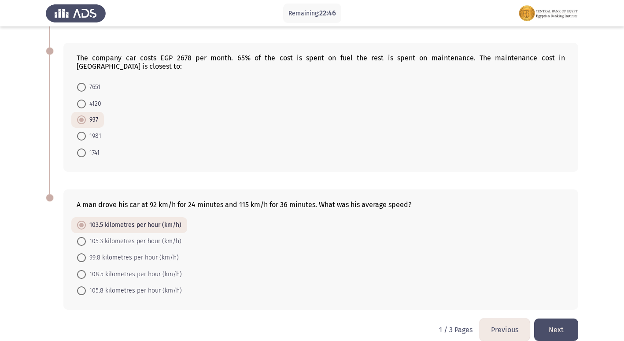
scroll to position [466, 0]
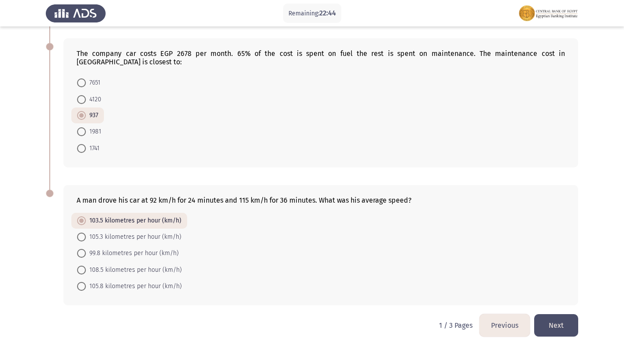
click at [561, 326] on button "Next" at bounding box center [556, 325] width 44 height 22
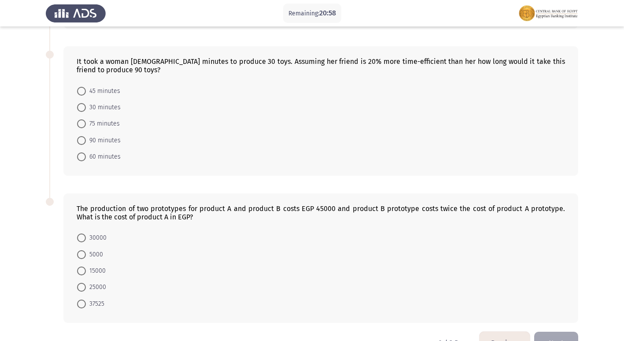
scroll to position [485, 0]
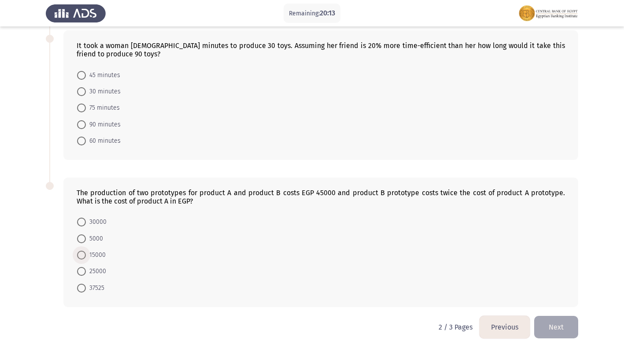
click at [81, 252] on span at bounding box center [81, 255] width 9 height 9
click at [81, 252] on input "15000" at bounding box center [81, 255] width 9 height 9
radio input "true"
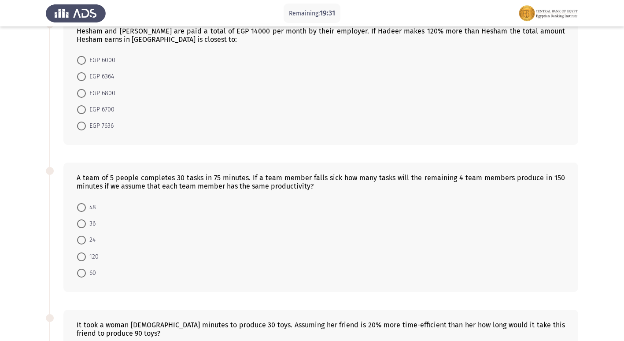
scroll to position [220, 0]
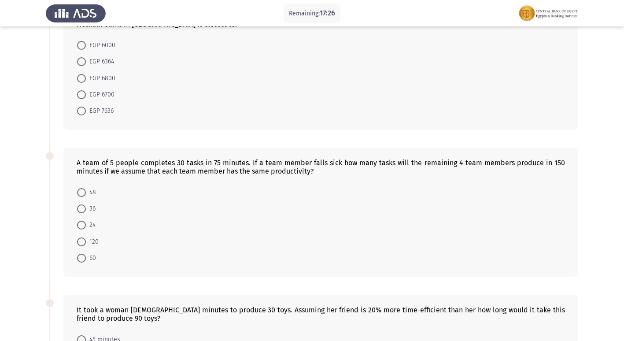
click at [82, 185] on mat-radio-button "48" at bounding box center [86, 192] width 30 height 16
click at [82, 188] on span at bounding box center [81, 192] width 9 height 9
click at [82, 188] on input "48" at bounding box center [81, 192] width 9 height 9
radio input "true"
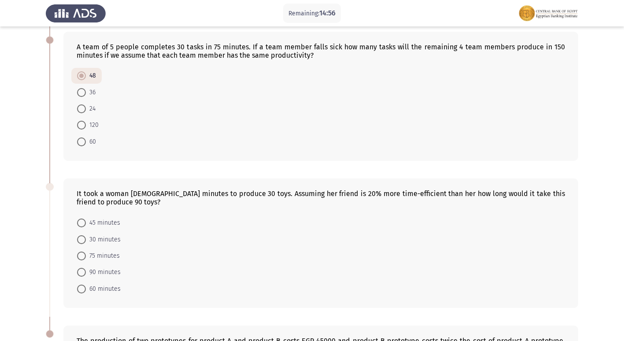
scroll to position [317, 0]
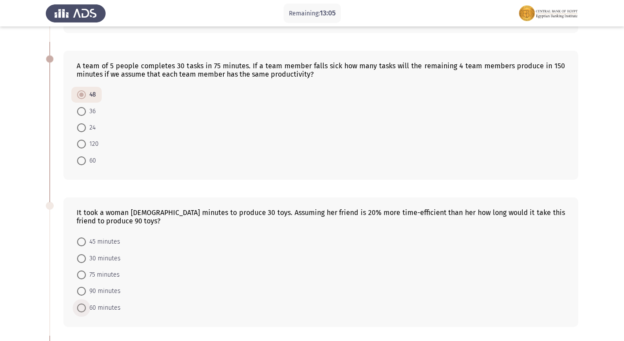
click at [88, 307] on span "60 minutes" at bounding box center [103, 308] width 35 height 11
click at [86, 307] on input "60 minutes" at bounding box center [81, 307] width 9 height 9
radio input "true"
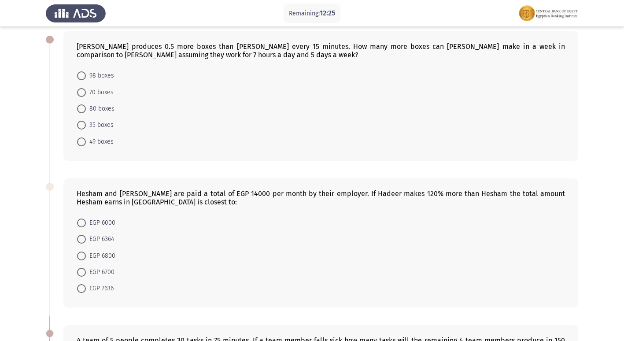
scroll to position [0, 0]
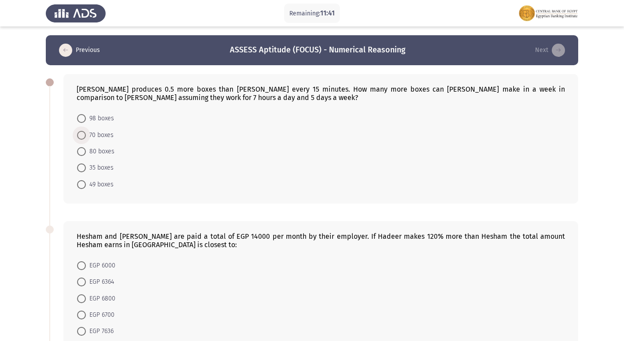
click at [98, 132] on span "70 boxes" at bounding box center [100, 135] width 28 height 11
click at [86, 132] on input "70 boxes" at bounding box center [81, 135] width 9 height 9
radio input "true"
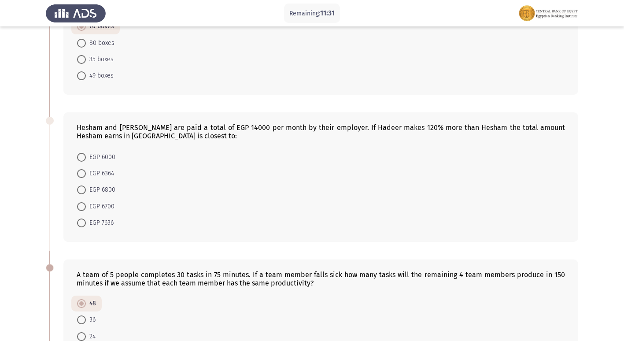
scroll to position [88, 0]
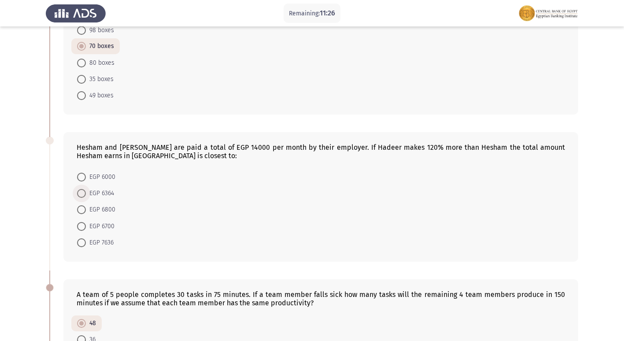
click at [84, 190] on span at bounding box center [81, 193] width 9 height 9
click at [84, 190] on input "EGP 6364" at bounding box center [81, 193] width 9 height 9
radio input "true"
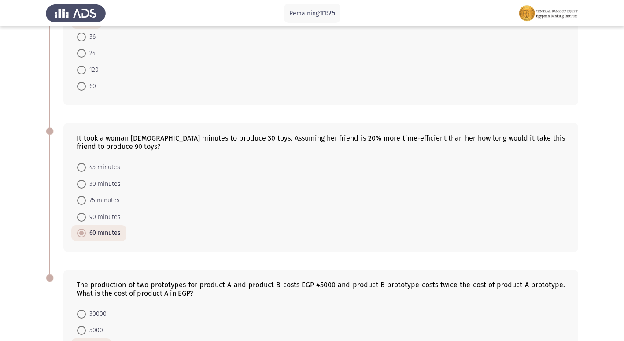
scroll to position [492, 0]
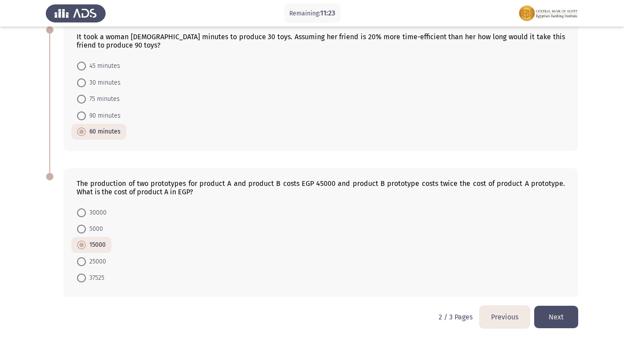
click at [549, 314] on button "Next" at bounding box center [556, 317] width 44 height 22
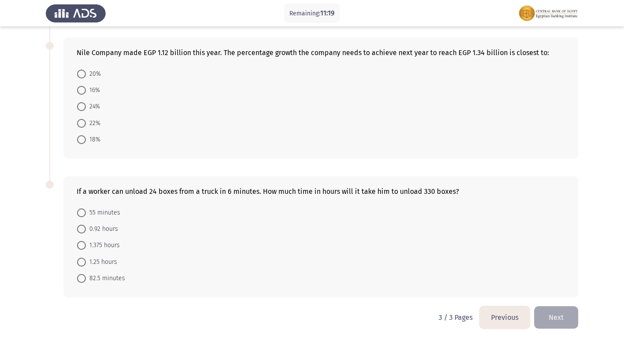
scroll to position [331, 0]
click at [96, 277] on span "82.5 minutes" at bounding box center [105, 278] width 39 height 11
click at [86, 277] on input "82.5 minutes" at bounding box center [81, 278] width 9 height 9
radio input "true"
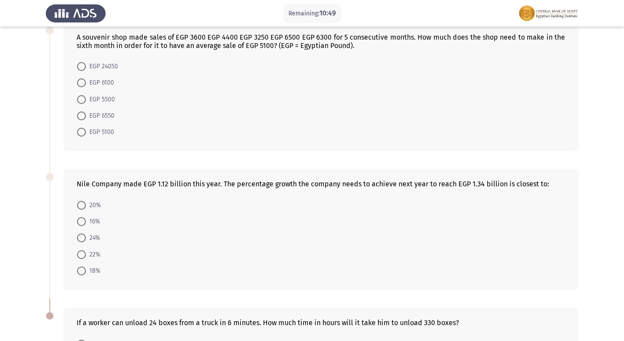
scroll to position [198, 0]
click at [84, 203] on span at bounding box center [81, 206] width 9 height 9
click at [84, 203] on input "20%" at bounding box center [81, 206] width 9 height 9
radio input "true"
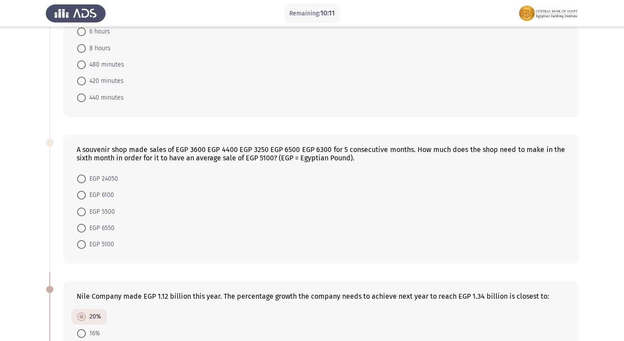
scroll to position [66, 0]
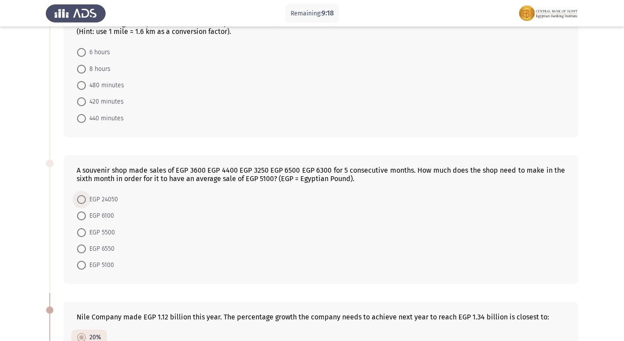
click at [117, 200] on span "EGP 24050" at bounding box center [102, 199] width 32 height 11
click at [86, 200] on input "EGP 24050" at bounding box center [81, 199] width 9 height 9
radio input "true"
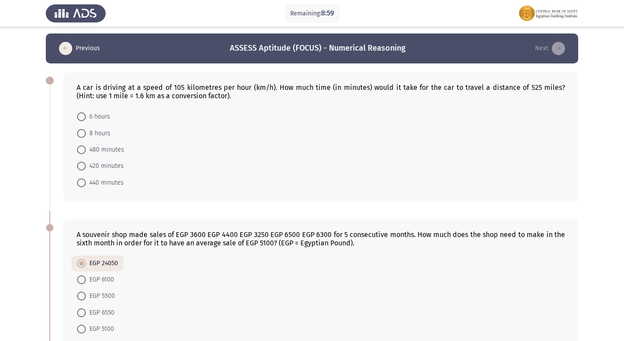
scroll to position [0, 0]
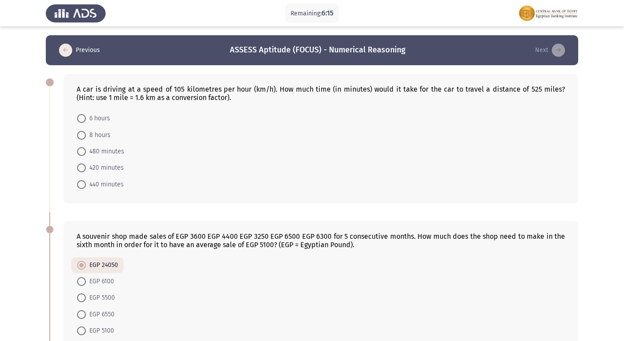
click at [110, 170] on span "420 minutes" at bounding box center [105, 168] width 38 height 11
click at [86, 170] on input "420 minutes" at bounding box center [81, 167] width 9 height 9
radio input "true"
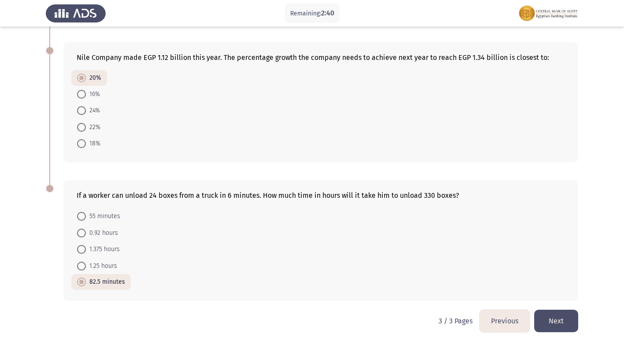
scroll to position [329, 0]
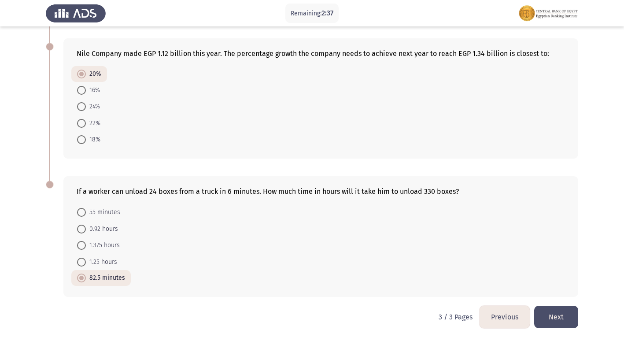
click at [516, 322] on button "Previous" at bounding box center [505, 317] width 50 height 22
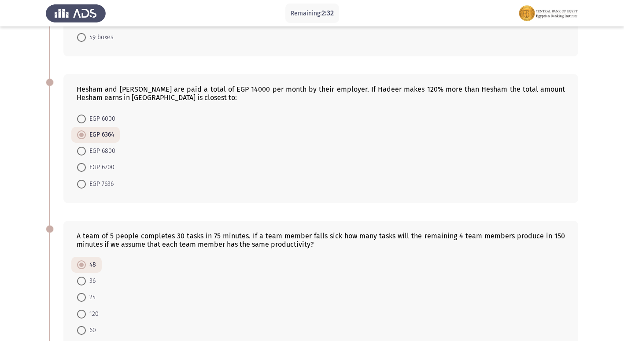
scroll to position [176, 0]
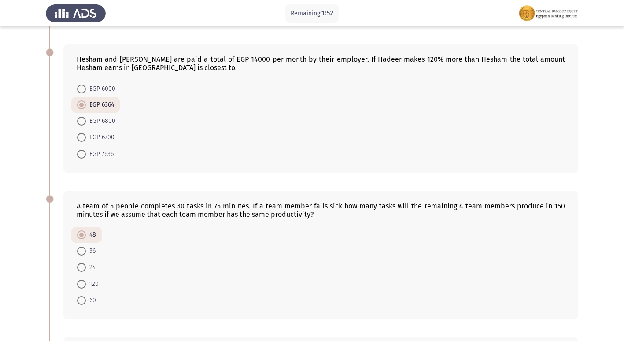
click at [111, 156] on span "EGP 7636" at bounding box center [100, 154] width 28 height 11
click at [86, 156] on input "EGP 7636" at bounding box center [81, 154] width 9 height 9
radio input "true"
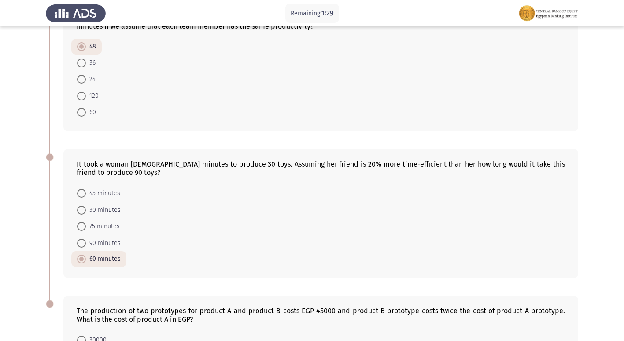
scroll to position [492, 0]
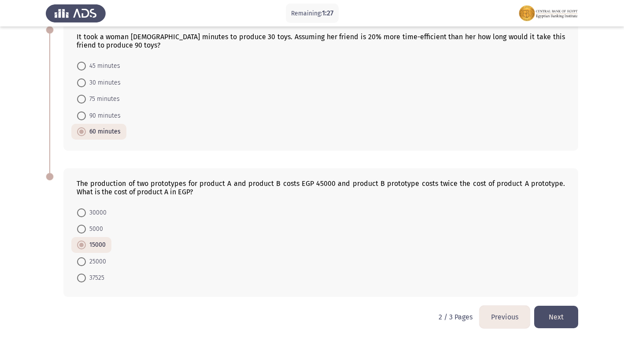
click at [557, 318] on button "Next" at bounding box center [556, 317] width 44 height 22
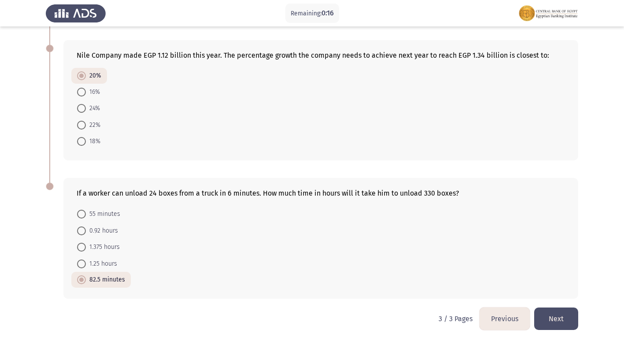
scroll to position [329, 0]
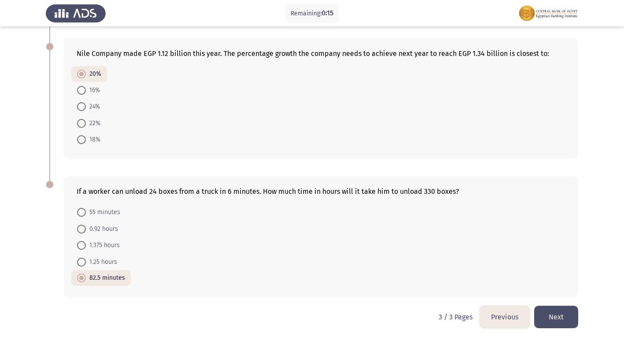
click at [562, 308] on button "Next" at bounding box center [556, 317] width 44 height 22
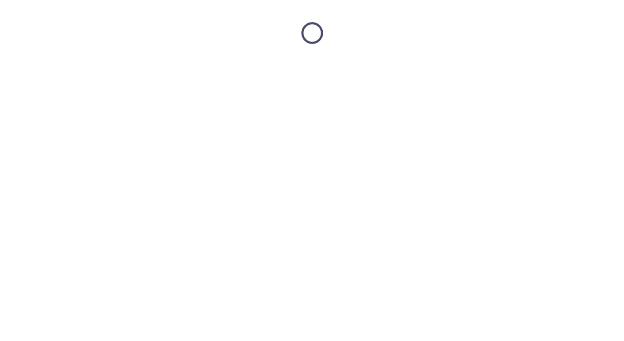
scroll to position [0, 0]
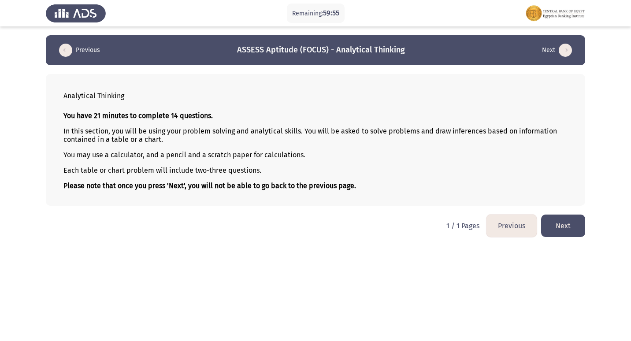
click at [566, 223] on button "Next" at bounding box center [563, 226] width 44 height 22
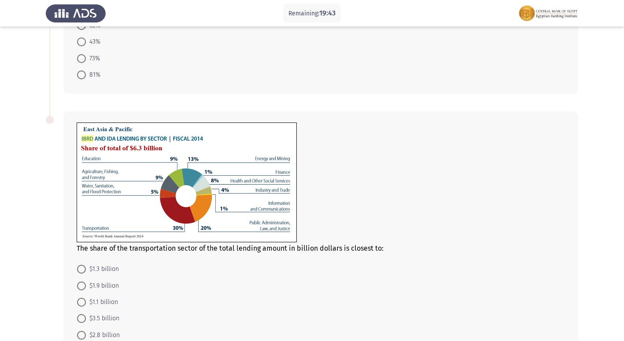
scroll to position [321, 0]
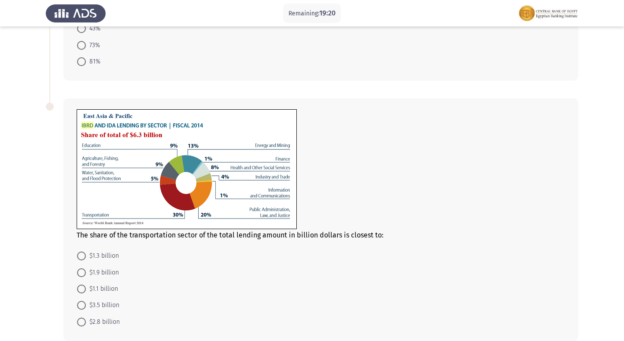
click at [101, 274] on span "$1.9 billion" at bounding box center [102, 272] width 33 height 11
click at [86, 274] on input "$1.9 billion" at bounding box center [81, 272] width 9 height 9
radio input "true"
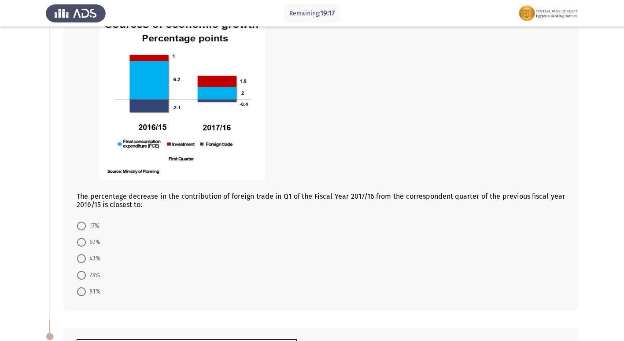
scroll to position [100, 0]
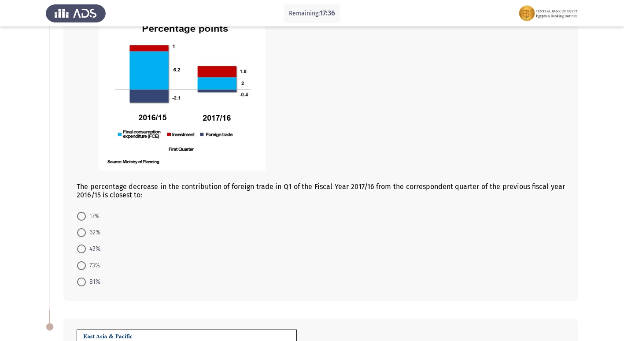
click at [79, 281] on span at bounding box center [81, 281] width 9 height 9
click at [79, 281] on input "81%" at bounding box center [81, 281] width 9 height 9
radio input "true"
drag, startPoint x: 106, startPoint y: 260, endPoint x: 115, endPoint y: 257, distance: 9.8
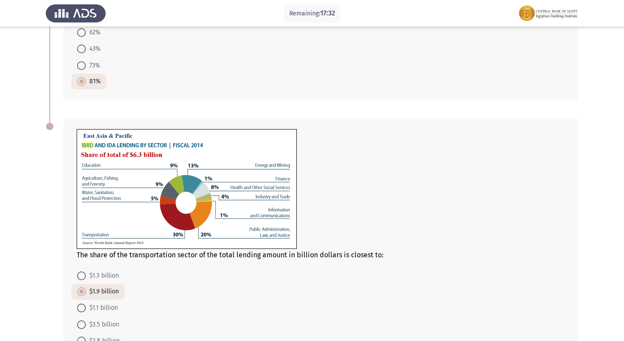
scroll to position [363, 0]
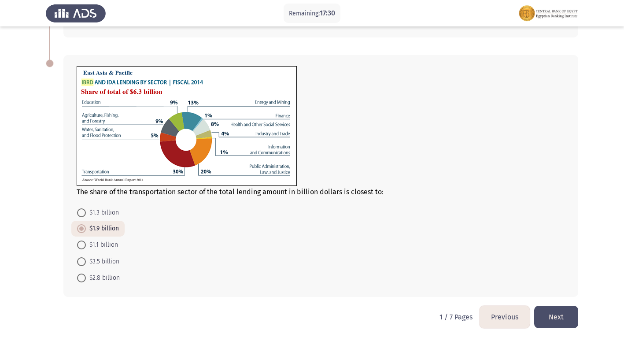
click at [550, 322] on button "Next" at bounding box center [556, 317] width 44 height 22
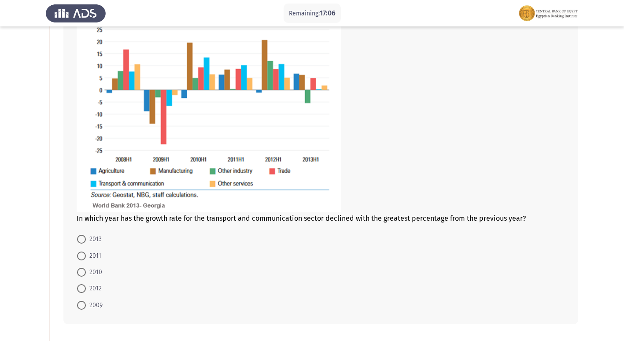
scroll to position [88, 0]
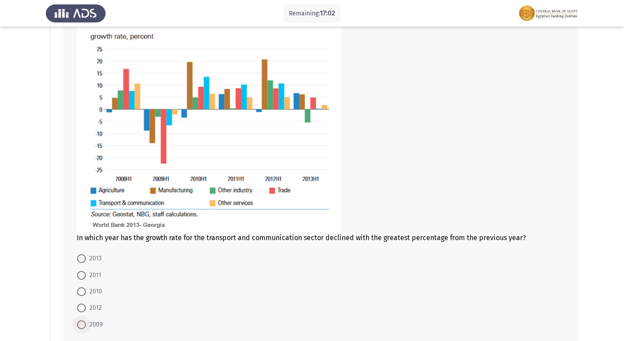
click at [92, 323] on span "2009" at bounding box center [94, 324] width 17 height 11
click at [86, 323] on input "2009" at bounding box center [81, 324] width 9 height 9
radio input "true"
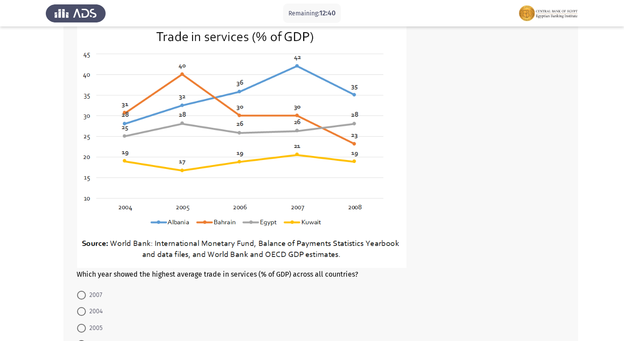
scroll to position [461, 0]
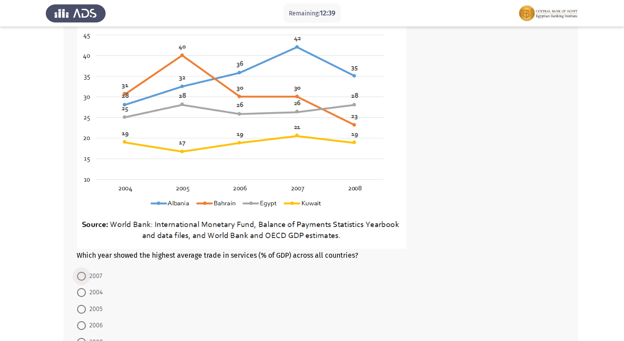
click at [79, 277] on span at bounding box center [81, 276] width 9 height 9
click at [79, 277] on input "2007" at bounding box center [81, 276] width 9 height 9
radio input "true"
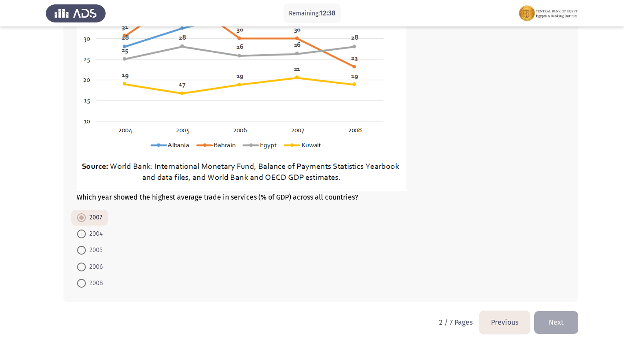
scroll to position [525, 0]
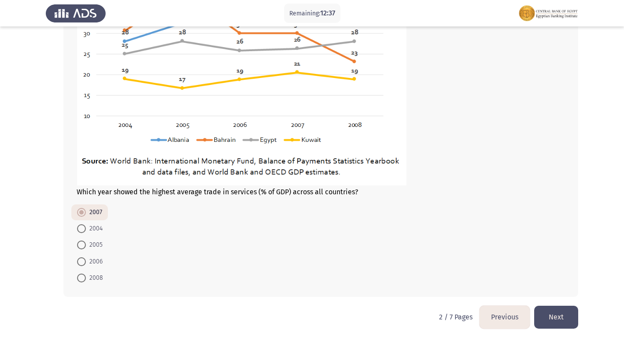
click at [561, 315] on button "Next" at bounding box center [556, 317] width 44 height 22
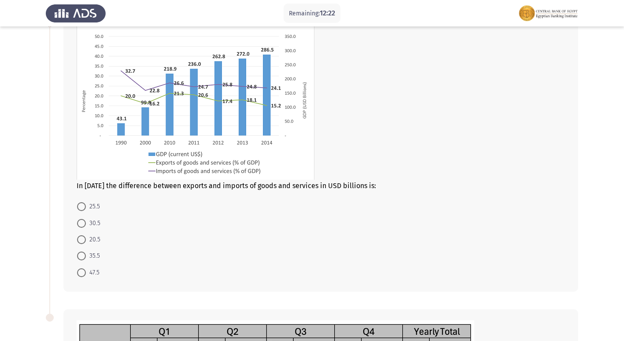
scroll to position [44, 0]
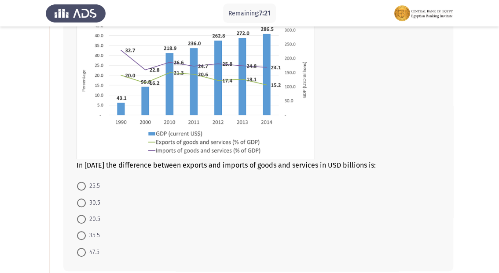
scroll to position [115, 0]
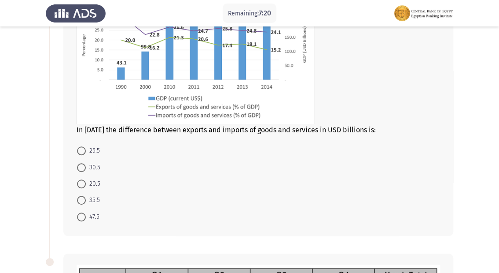
click at [87, 220] on span "47.5" at bounding box center [93, 216] width 14 height 11
click at [86, 220] on input "47.5" at bounding box center [81, 216] width 9 height 9
radio input "true"
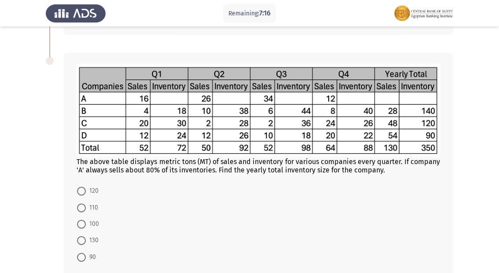
scroll to position [326, 0]
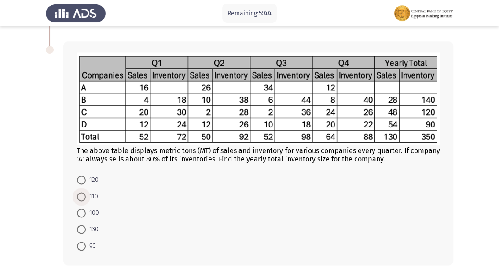
click at [85, 199] on span at bounding box center [81, 196] width 9 height 9
click at [85, 199] on input "110" at bounding box center [81, 196] width 9 height 9
radio input "true"
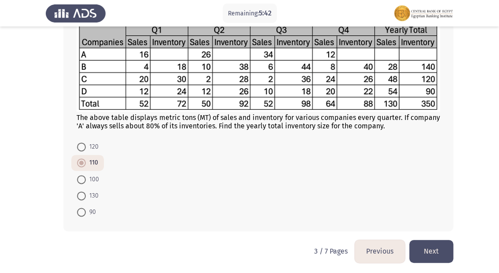
scroll to position [361, 0]
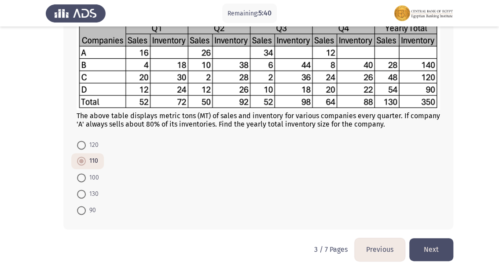
click at [435, 253] on button "Next" at bounding box center [432, 249] width 44 height 22
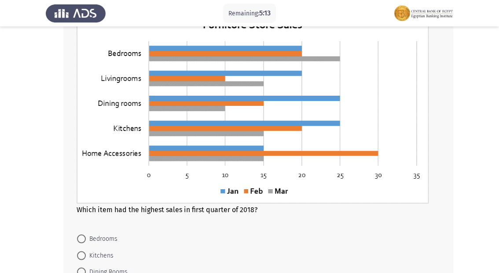
scroll to position [444, 0]
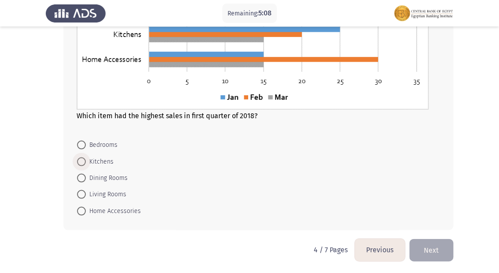
click at [86, 164] on span "Kitchens" at bounding box center [100, 161] width 28 height 11
click at [86, 164] on input "Kitchens" at bounding box center [81, 161] width 9 height 9
radio input "true"
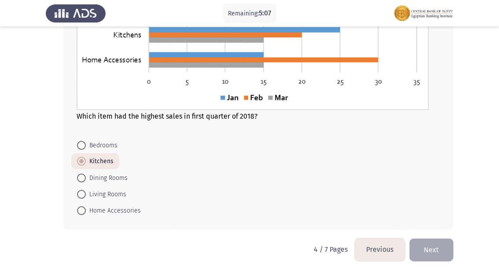
click at [434, 242] on button "Next" at bounding box center [432, 249] width 44 height 22
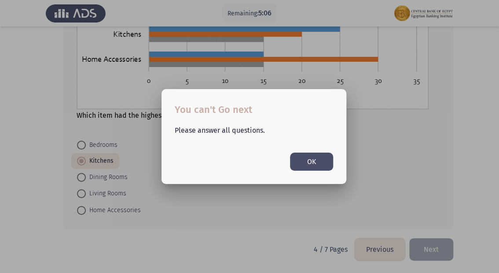
click at [305, 159] on button "OK" at bounding box center [311, 161] width 43 height 18
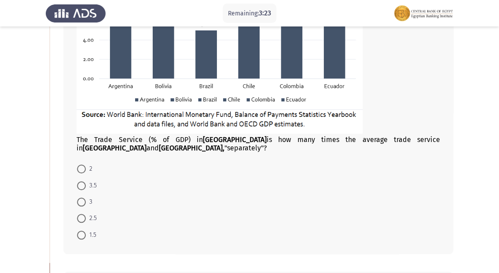
scroll to position [211, 0]
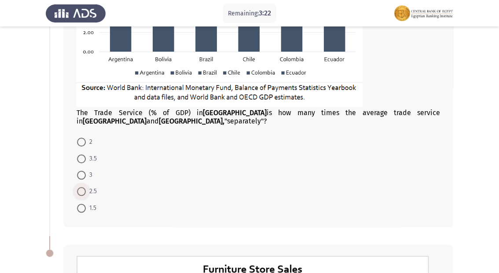
click at [92, 188] on span "2.5" at bounding box center [91, 191] width 11 height 11
click at [86, 188] on input "2.5" at bounding box center [81, 191] width 9 height 9
radio input "true"
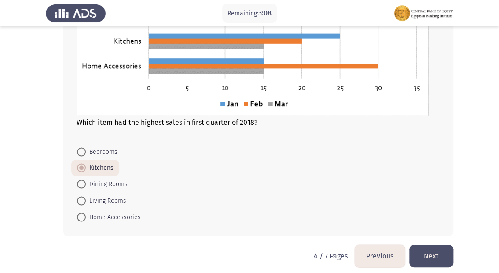
scroll to position [548, 0]
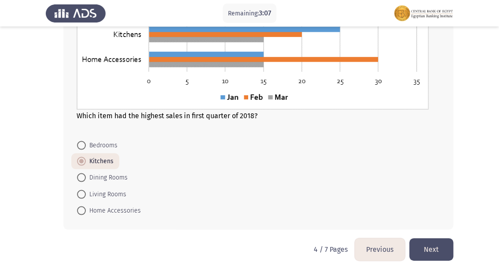
click at [432, 250] on button "Next" at bounding box center [432, 249] width 44 height 22
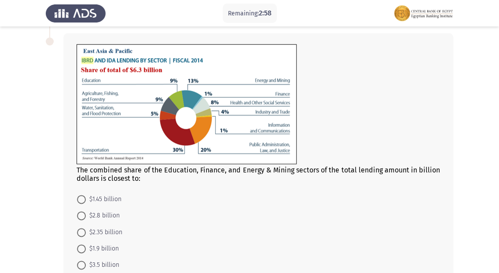
scroll to position [294, 0]
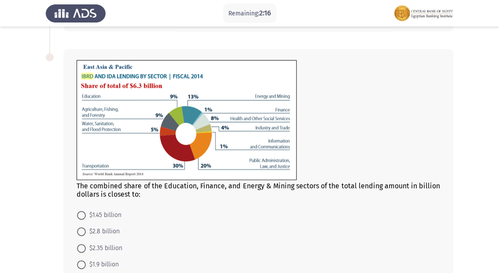
click at [87, 211] on span "$1.45 billion" at bounding box center [104, 215] width 36 height 11
click at [86, 211] on input "$1.45 billion" at bounding box center [81, 215] width 9 height 9
radio input "true"
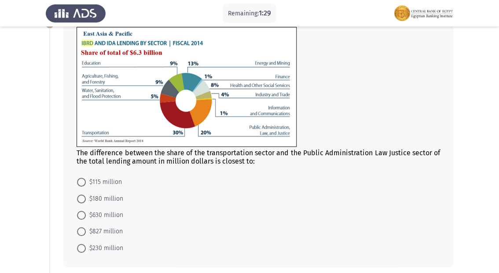
scroll to position [70, 0]
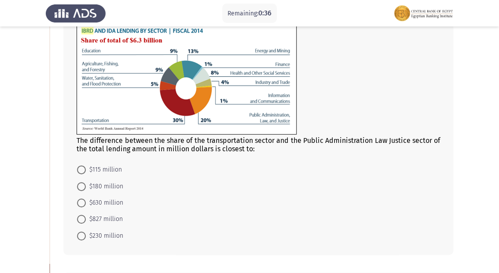
click at [83, 168] on span at bounding box center [81, 169] width 9 height 9
click at [83, 168] on input "$115 million" at bounding box center [81, 169] width 9 height 9
radio input "true"
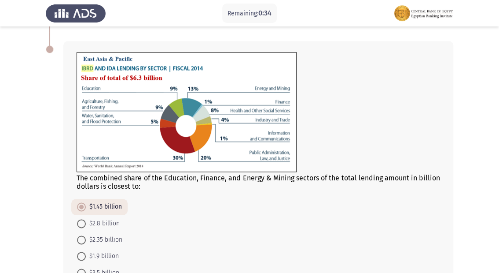
scroll to position [363, 0]
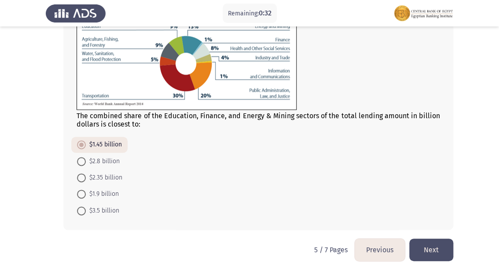
click at [425, 248] on button "Next" at bounding box center [432, 249] width 44 height 22
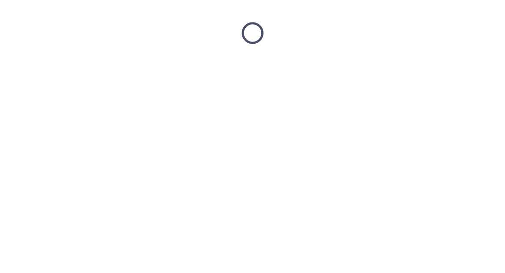
scroll to position [0, 0]
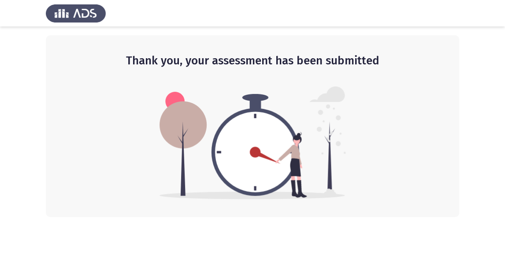
click at [372, 217] on html "Thank you, your assessment has been submitted" at bounding box center [252, 108] width 505 height 217
click at [112, 67] on h2 "Thank you, your assessment has been submitted" at bounding box center [252, 61] width 378 height 16
